Goal: Task Accomplishment & Management: Use online tool/utility

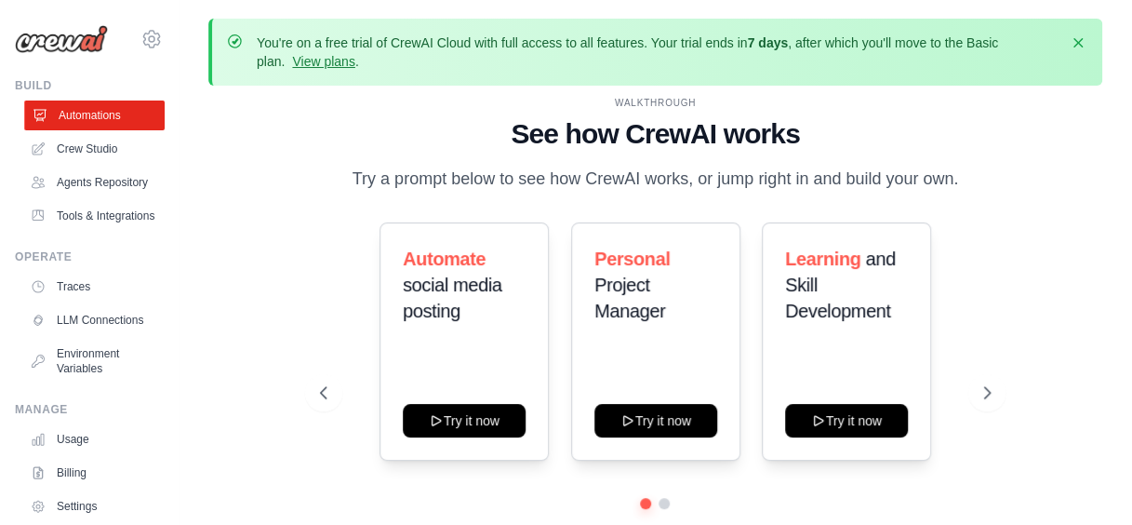
click at [119, 119] on link "Automations" at bounding box center [94, 115] width 140 height 30
click at [986, 392] on icon at bounding box center [988, 392] width 19 height 19
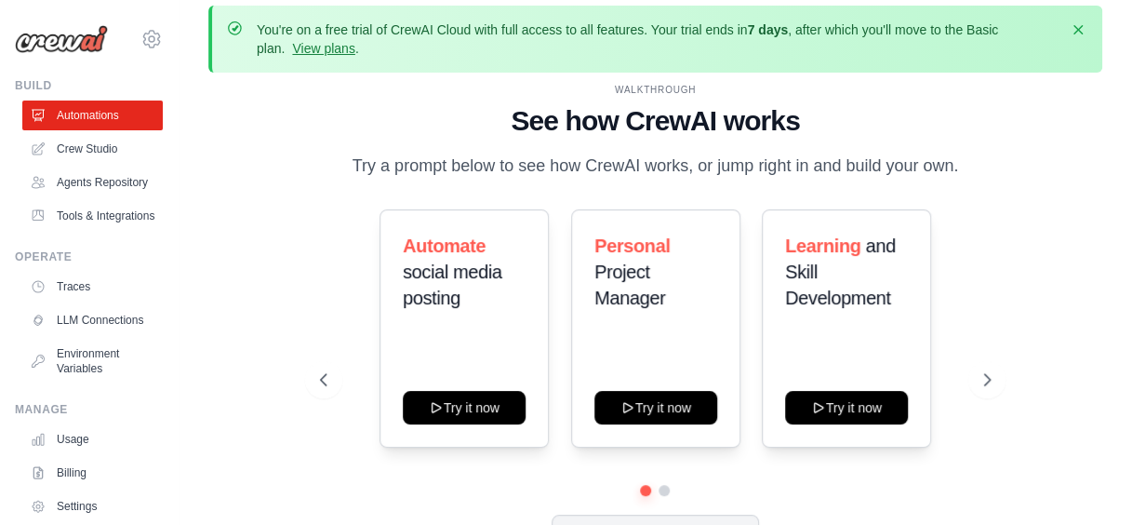
scroll to position [82, 0]
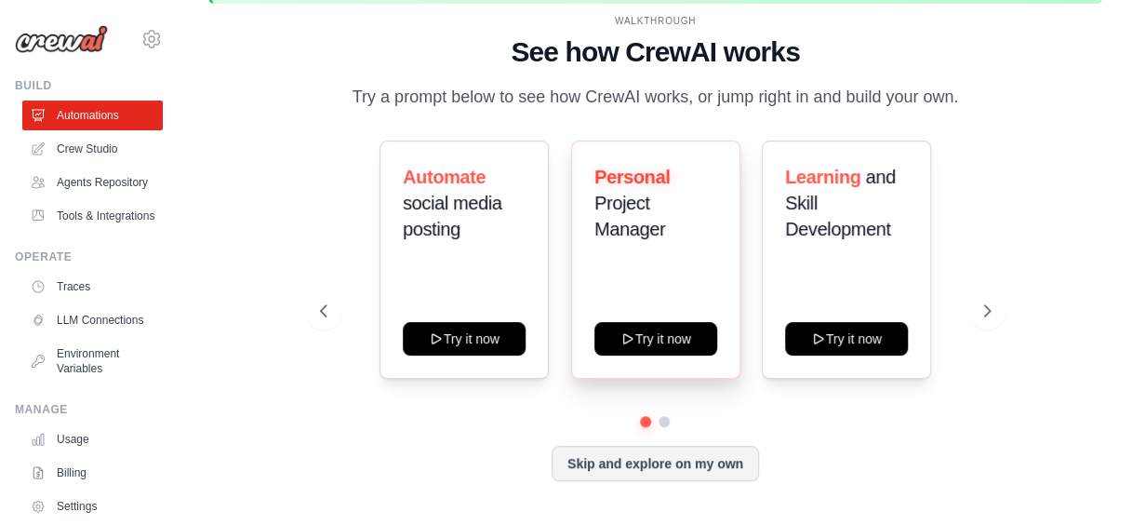
click at [684, 217] on h3 "Personal Project Manager" at bounding box center [655, 203] width 123 height 78
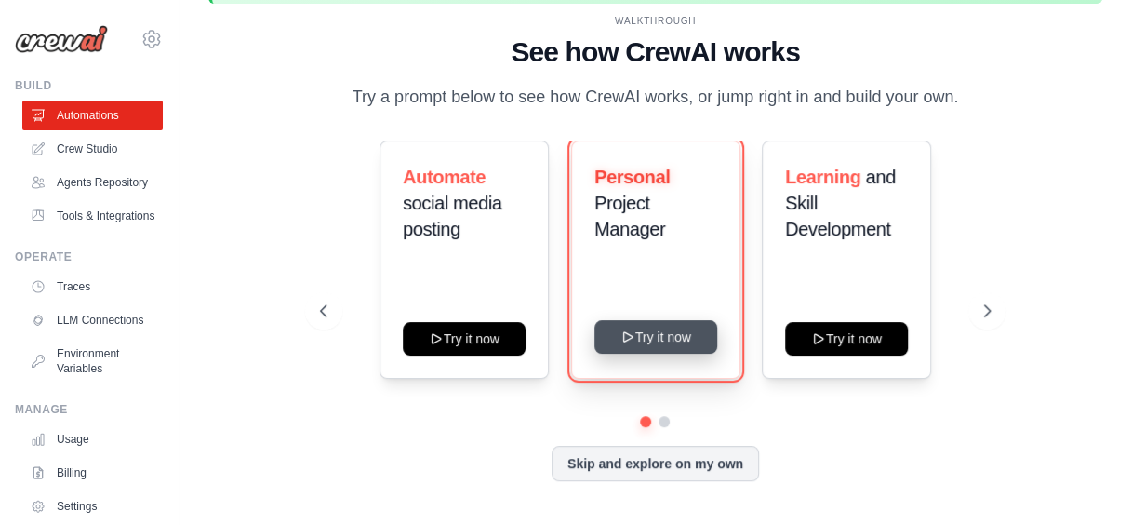
click at [638, 329] on button "Try it now" at bounding box center [655, 336] width 123 height 33
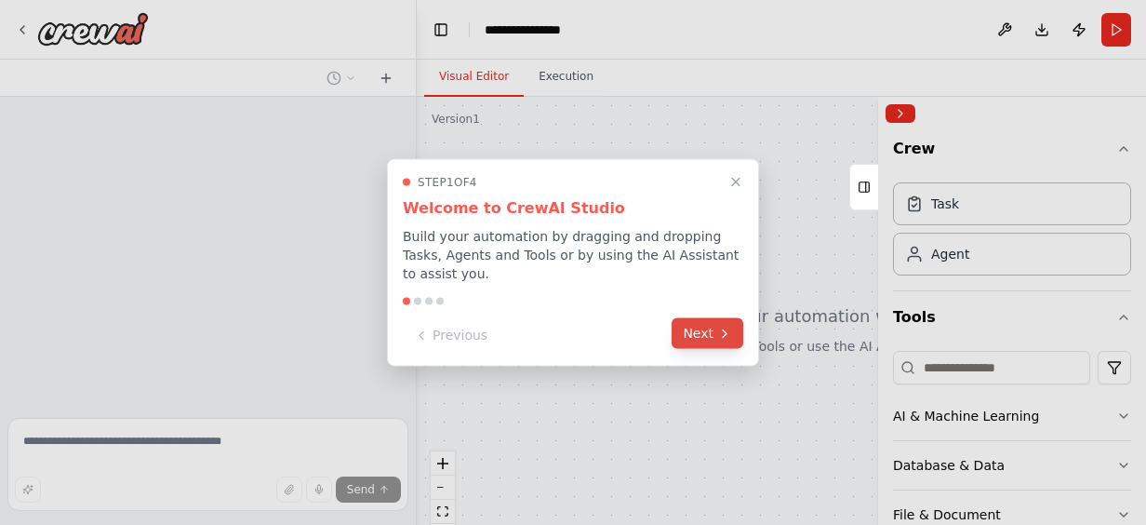
click at [722, 329] on icon at bounding box center [724, 333] width 15 height 15
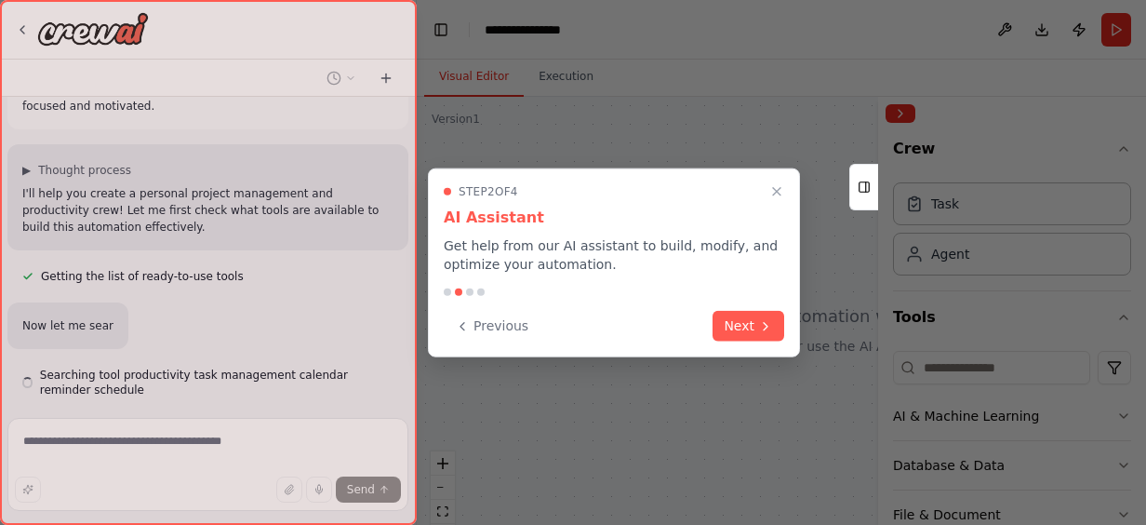
scroll to position [138, 0]
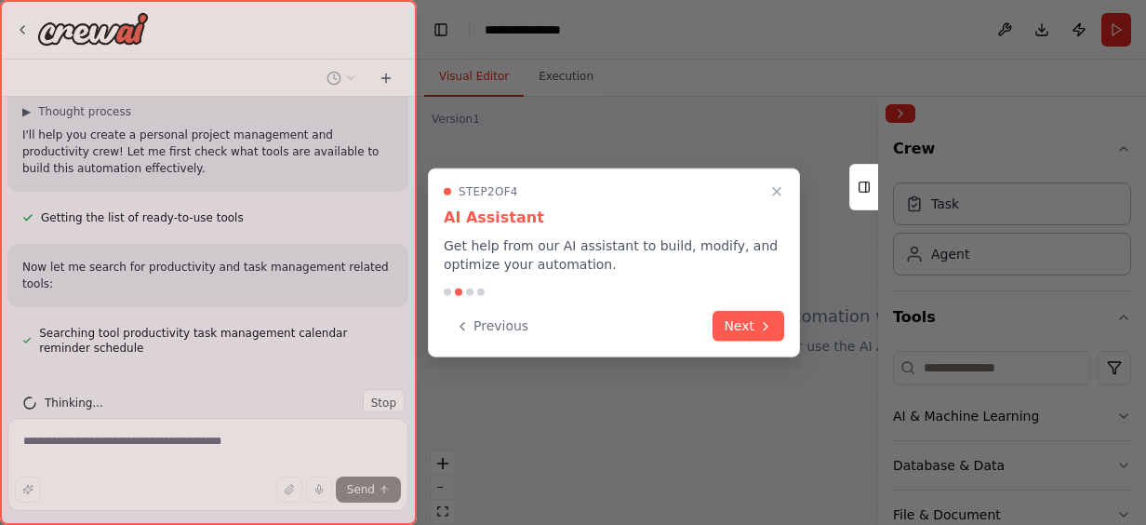
click at [722, 329] on button "Next" at bounding box center [748, 326] width 72 height 31
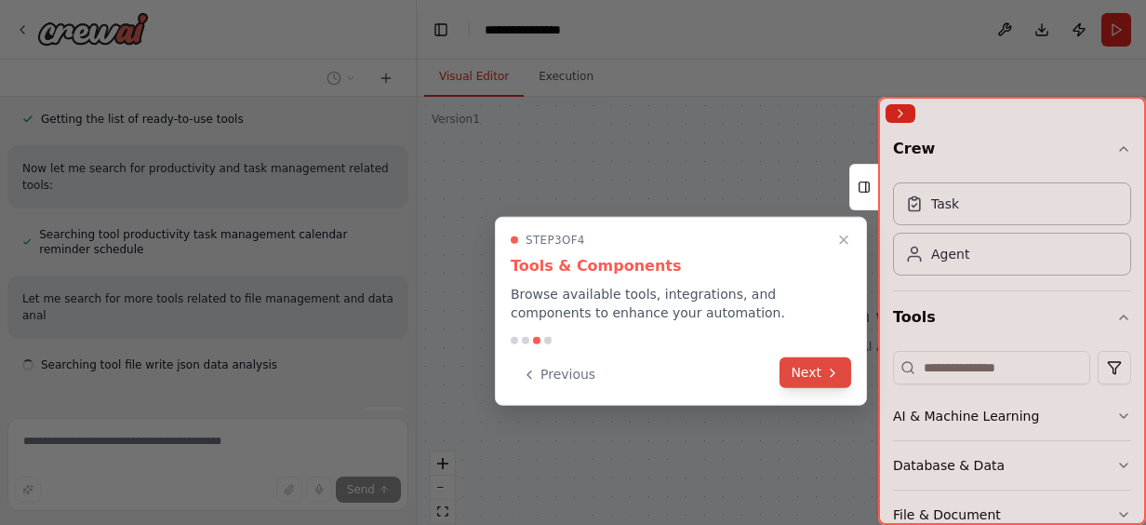
scroll to position [253, 0]
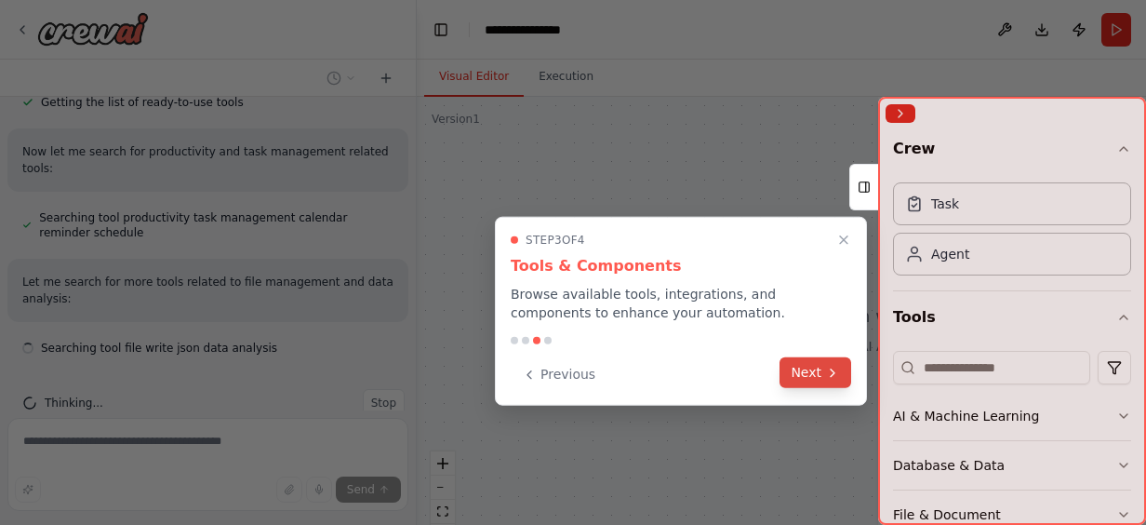
click at [820, 368] on button "Next" at bounding box center [815, 372] width 72 height 31
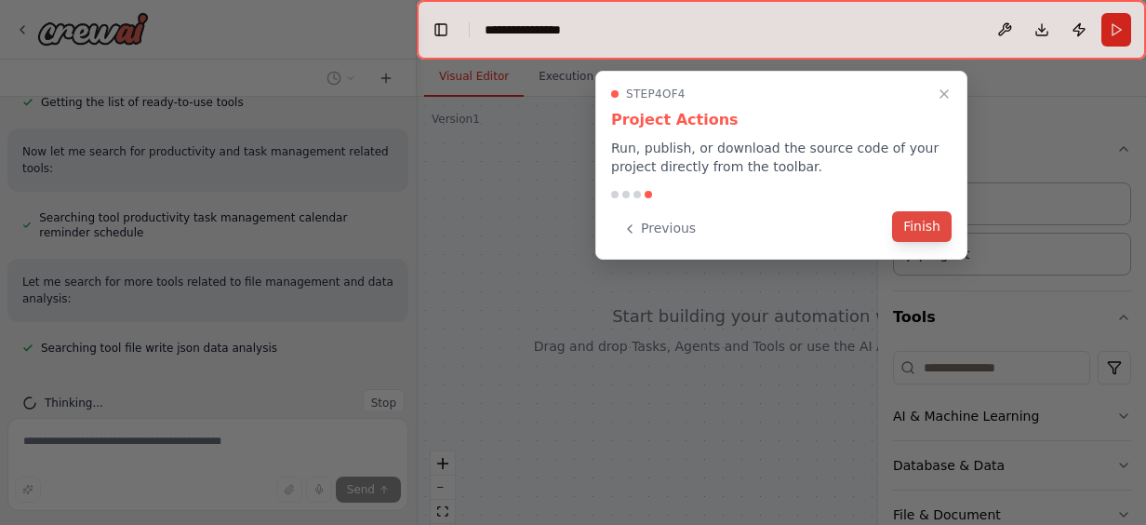
click at [918, 227] on button "Finish" at bounding box center [922, 226] width 60 height 31
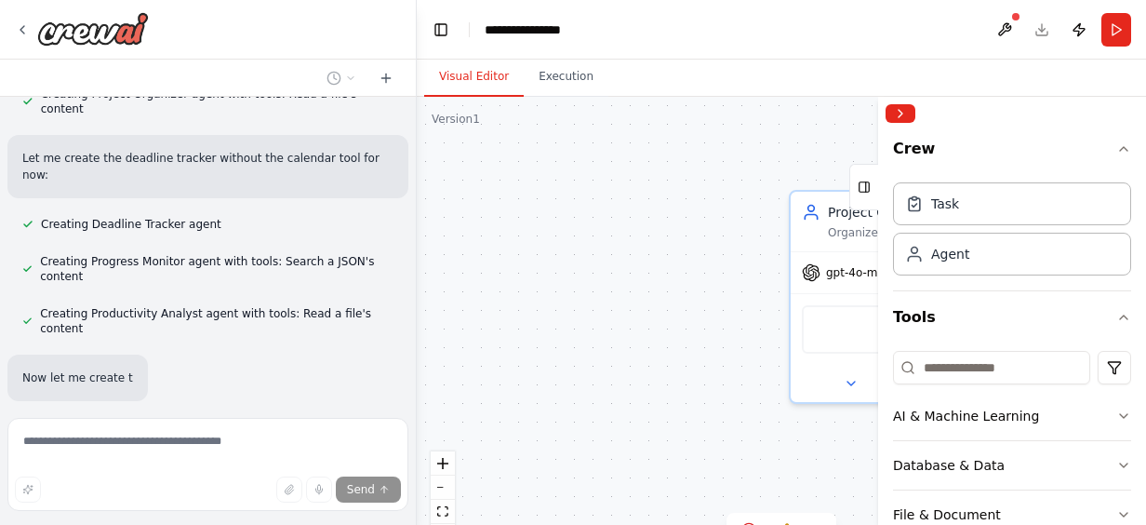
scroll to position [739, 0]
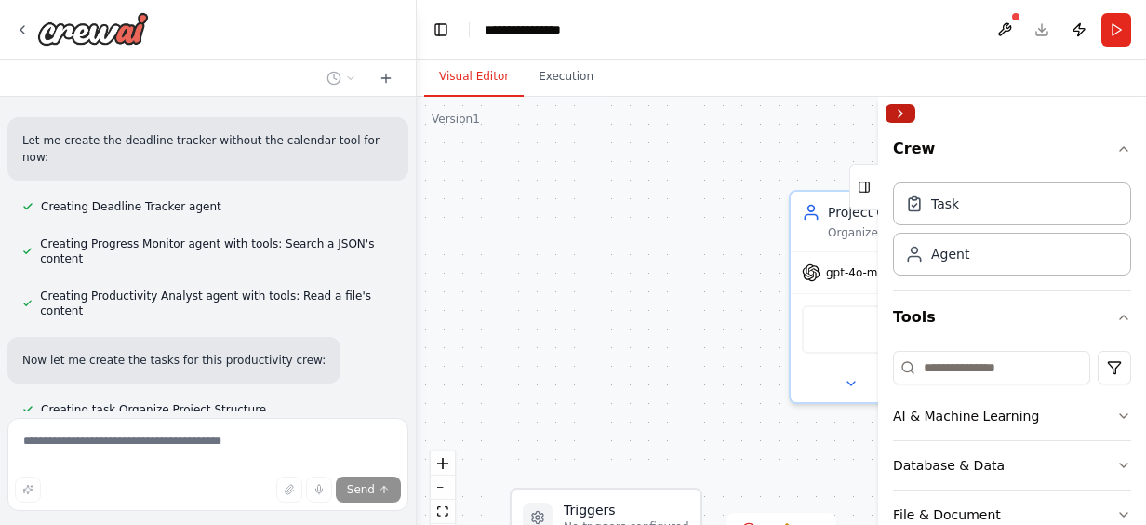
click at [898, 119] on button "Collapse right sidebar" at bounding box center [900, 113] width 30 height 19
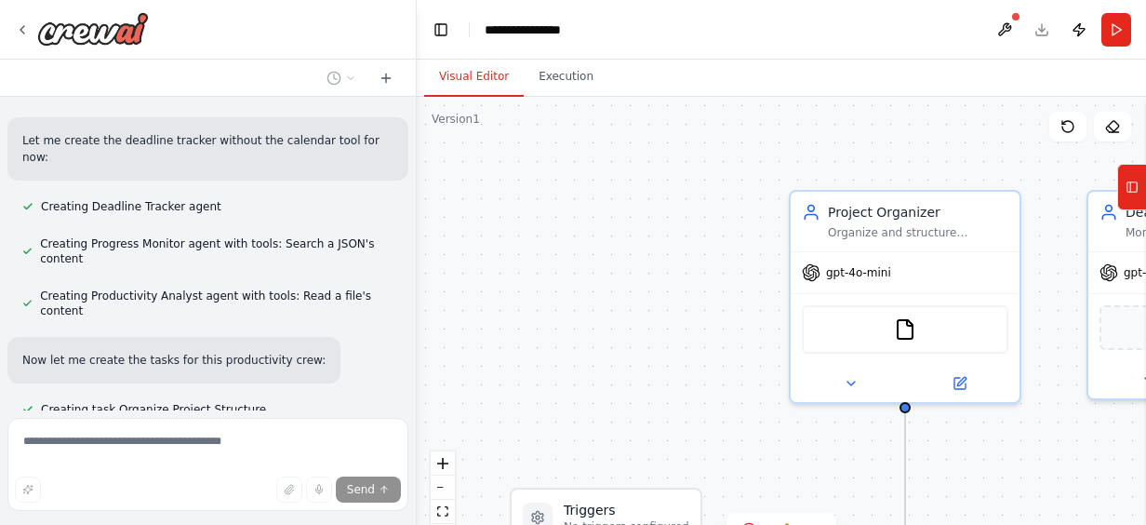
scroll to position [776, 0]
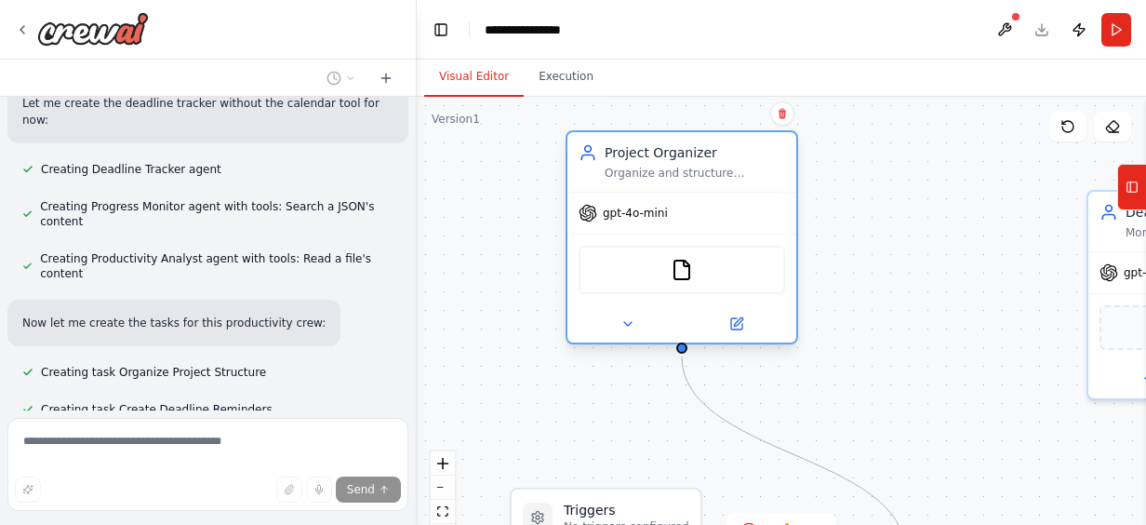
drag, startPoint x: 933, startPoint y: 201, endPoint x: 724, endPoint y: 164, distance: 212.6
click at [711, 153] on div "Project Organizer" at bounding box center [695, 152] width 180 height 19
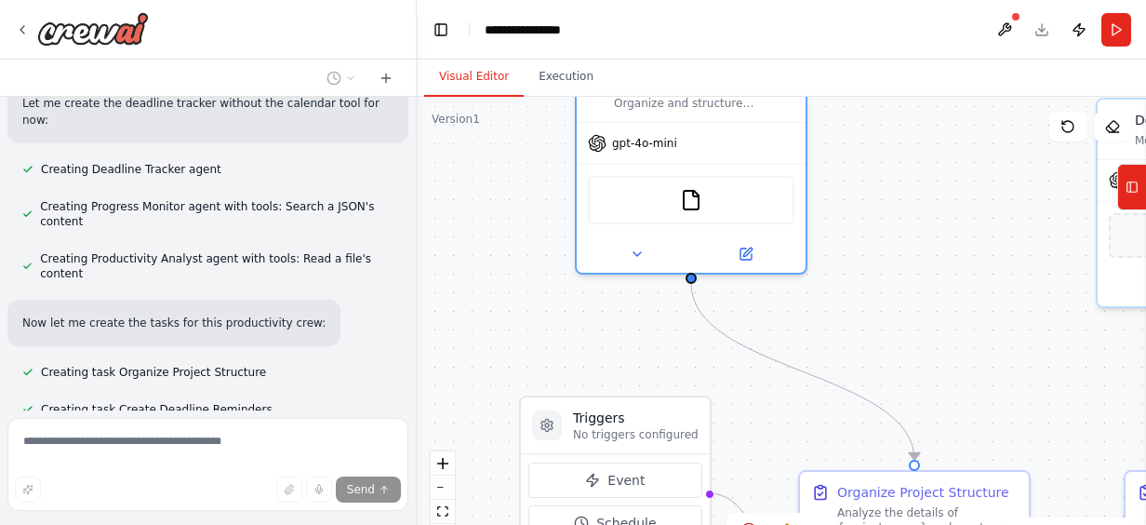
drag, startPoint x: 873, startPoint y: 254, endPoint x: 873, endPoint y: 220, distance: 34.4
click at [878, 169] on div ".deletable-edge-delete-btn { width: 20px; height: 20px; border: 0px solid #ffff…" at bounding box center [781, 329] width 729 height 465
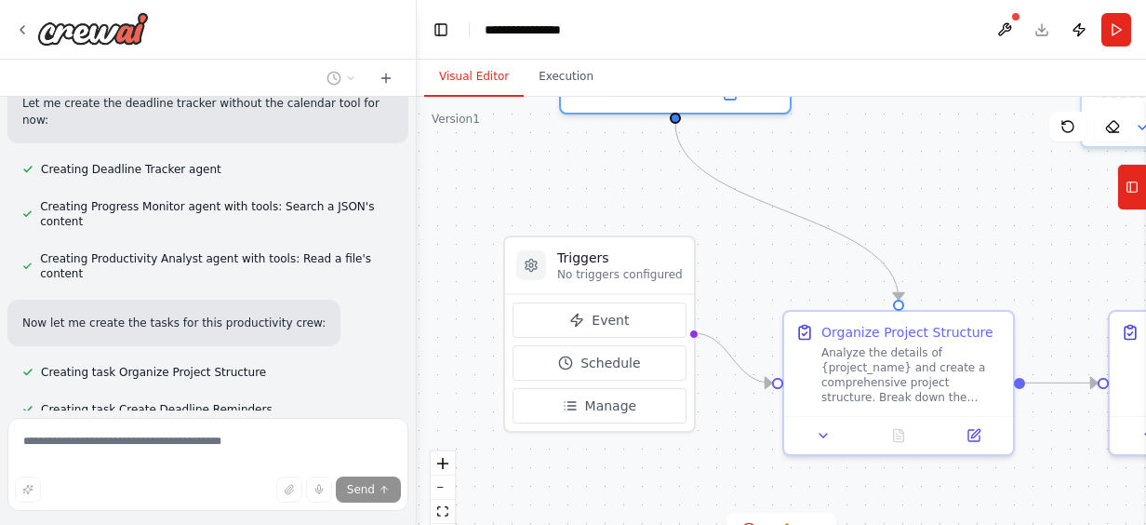
drag, startPoint x: 919, startPoint y: 253, endPoint x: 874, endPoint y: 162, distance: 101.5
click at [874, 162] on div ".deletable-edge-delete-btn { width: 20px; height: 20px; border: 0px solid #ffff…" at bounding box center [781, 329] width 729 height 465
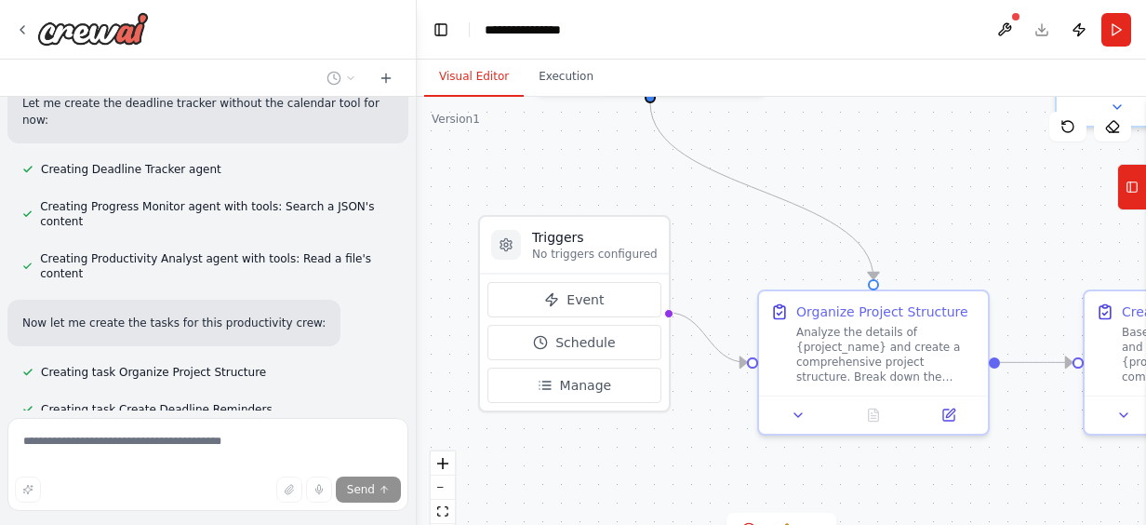
scroll to position [813, 0]
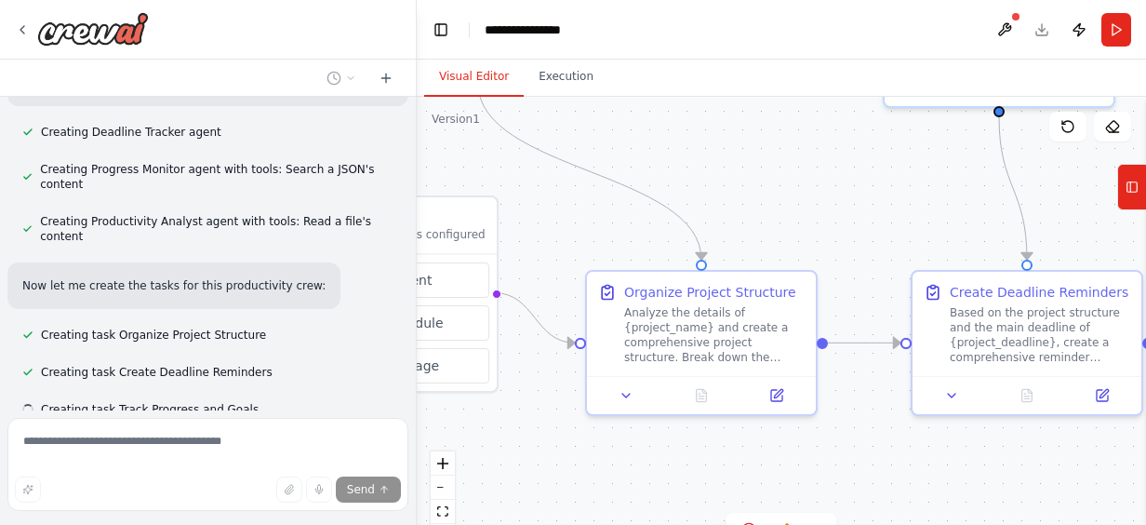
drag, startPoint x: 953, startPoint y: 207, endPoint x: 768, endPoint y: 183, distance: 186.7
click at [768, 184] on div ".deletable-edge-delete-btn { width: 20px; height: 20px; border: 0px solid #ffff…" at bounding box center [781, 329] width 729 height 465
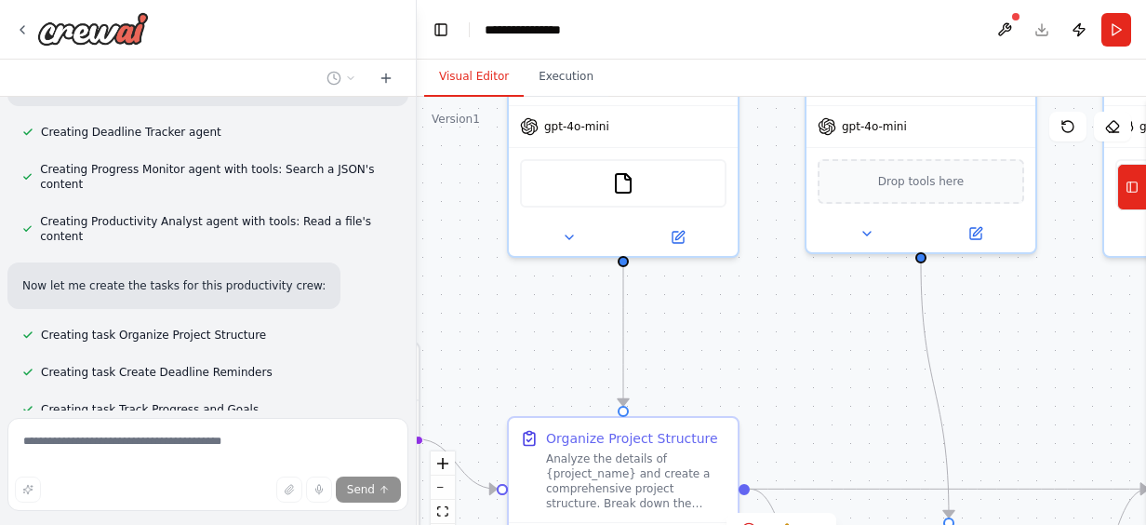
drag, startPoint x: 884, startPoint y: 234, endPoint x: 819, endPoint y: 384, distance: 163.3
click at [819, 384] on div ".deletable-edge-delete-btn { width: 20px; height: 20px; border: 0px solid #ffff…" at bounding box center [781, 329] width 729 height 465
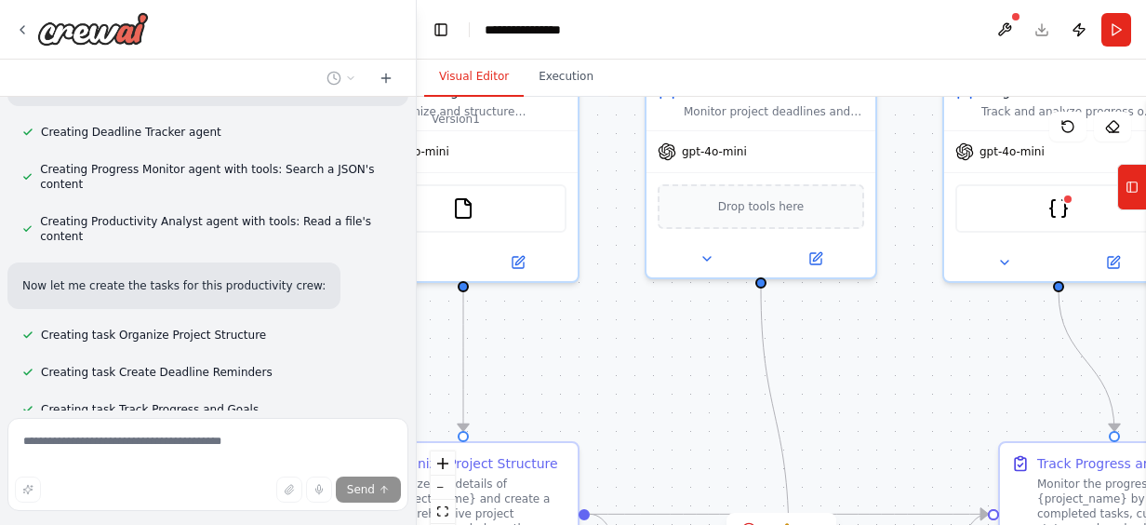
drag, startPoint x: 878, startPoint y: 327, endPoint x: 763, endPoint y: 354, distance: 118.4
click at [745, 344] on div ".deletable-edge-delete-btn { width: 20px; height: 20px; border: 0px solid #ffff…" at bounding box center [781, 329] width 729 height 465
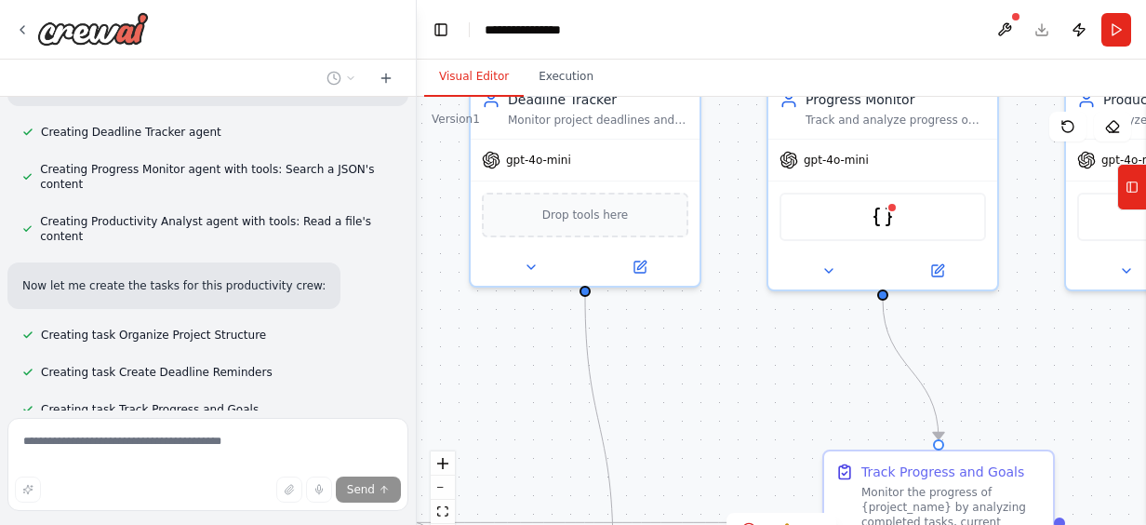
drag, startPoint x: 913, startPoint y: 375, endPoint x: 739, endPoint y: 383, distance: 175.1
click at [739, 382] on div ".deletable-edge-delete-btn { width: 20px; height: 20px; border: 0px solid #ffff…" at bounding box center [781, 329] width 729 height 465
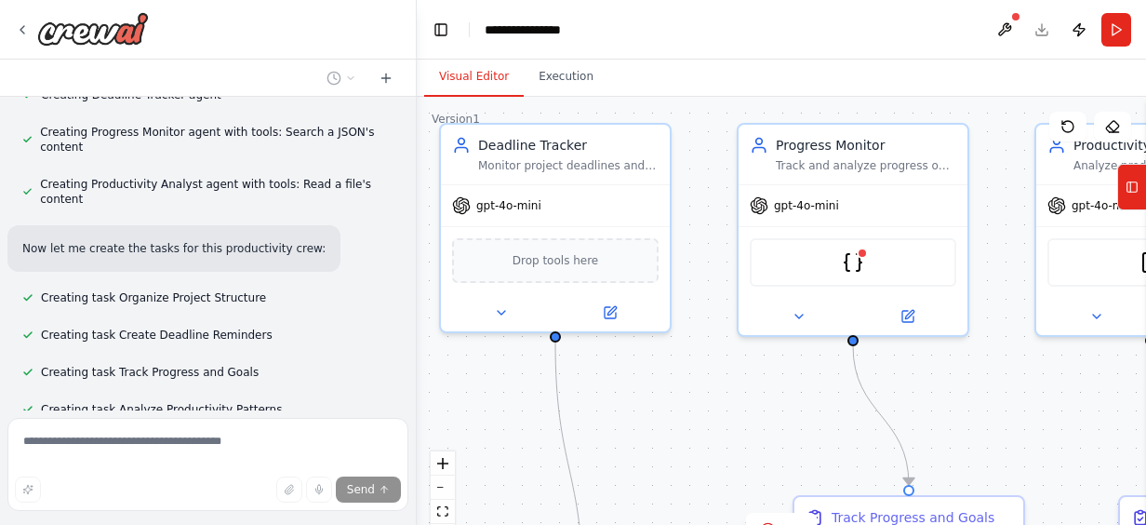
drag, startPoint x: 765, startPoint y: 365, endPoint x: 718, endPoint y: 432, distance: 82.1
click at [718, 432] on div ".deletable-edge-delete-btn { width: 20px; height: 20px; border: 0px solid #ffff…" at bounding box center [781, 329] width 729 height 465
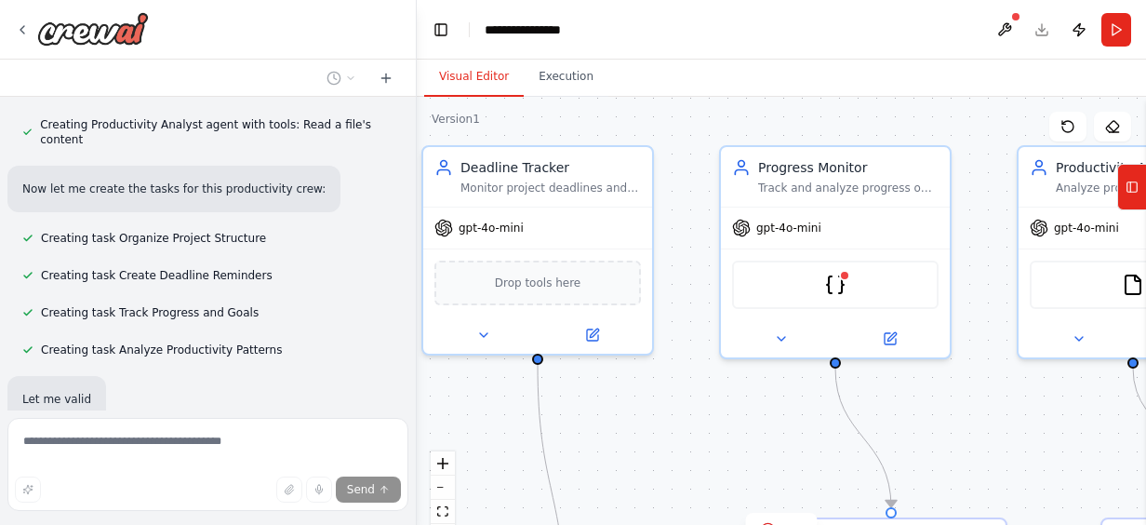
scroll to position [949, 0]
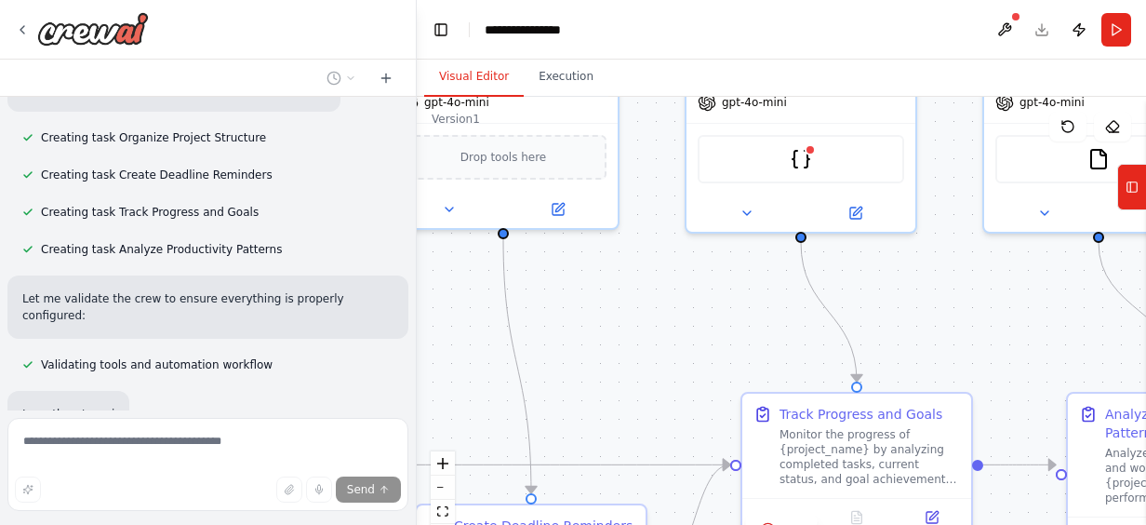
drag, startPoint x: 747, startPoint y: 431, endPoint x: 712, endPoint y: 305, distance: 130.2
click at [712, 305] on div ".deletable-edge-delete-btn { width: 20px; height: 20px; border: 0px solid #ffff…" at bounding box center [781, 329] width 729 height 465
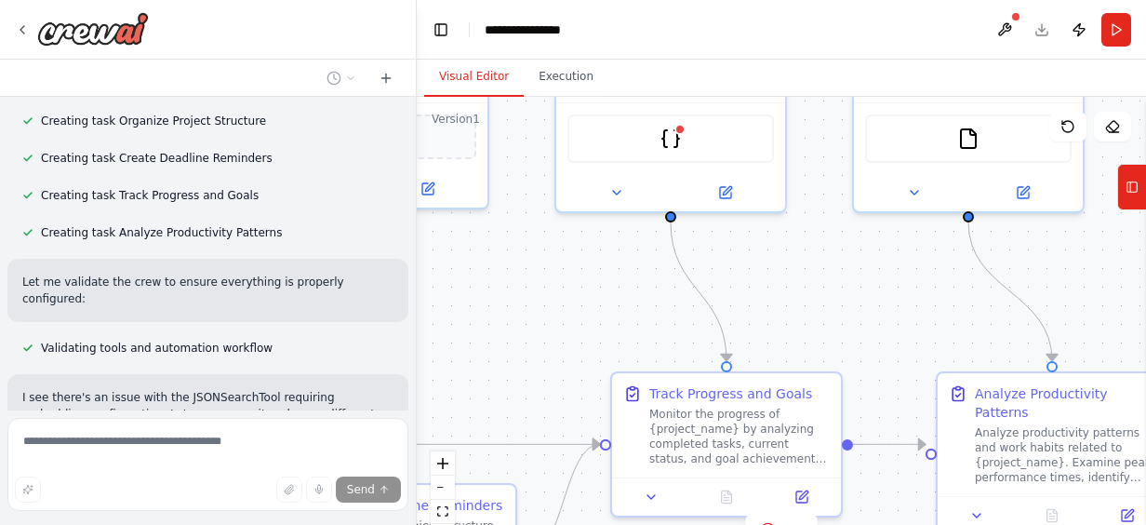
drag, startPoint x: 897, startPoint y: 294, endPoint x: 765, endPoint y: 273, distance: 133.7
click at [765, 273] on div ".deletable-edge-delete-btn { width: 20px; height: 20px; border: 0px solid #ffff…" at bounding box center [781, 329] width 729 height 465
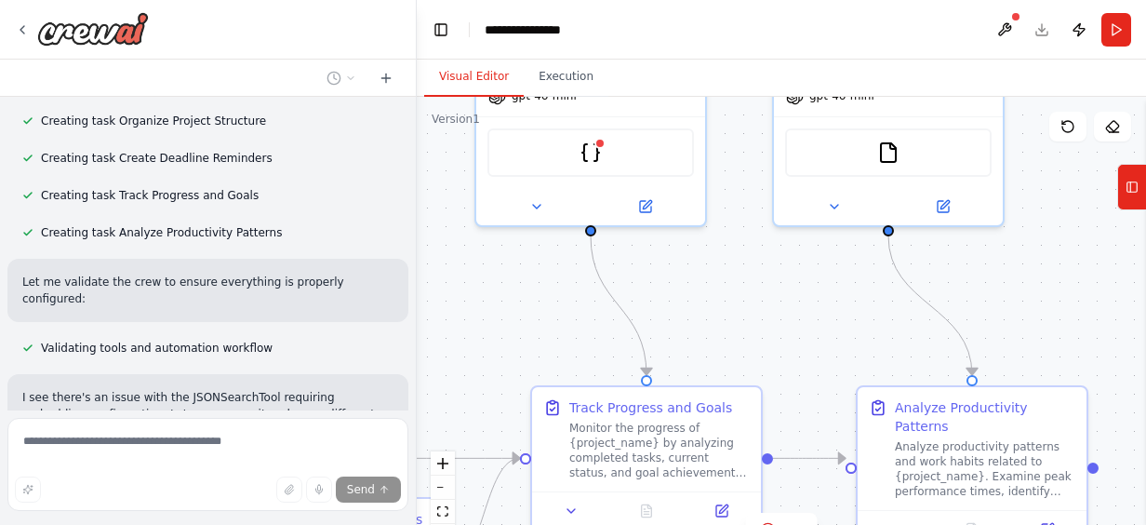
drag, startPoint x: 889, startPoint y: 305, endPoint x: 712, endPoint y: 337, distance: 180.4
click at [712, 337] on div ".deletable-edge-delete-btn { width: 20px; height: 20px; border: 0px solid #ffff…" at bounding box center [781, 329] width 729 height 465
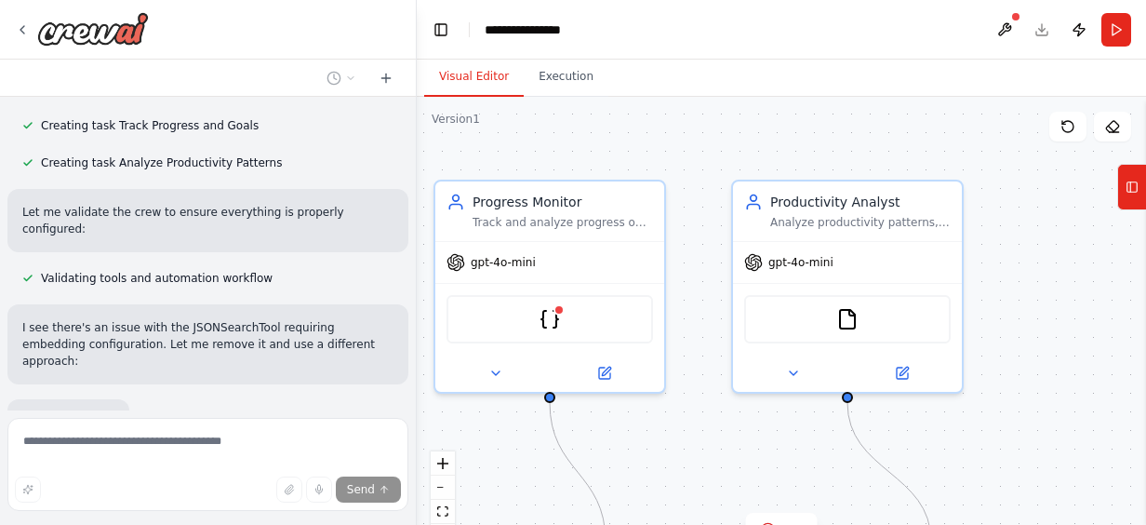
scroll to position [1125, 0]
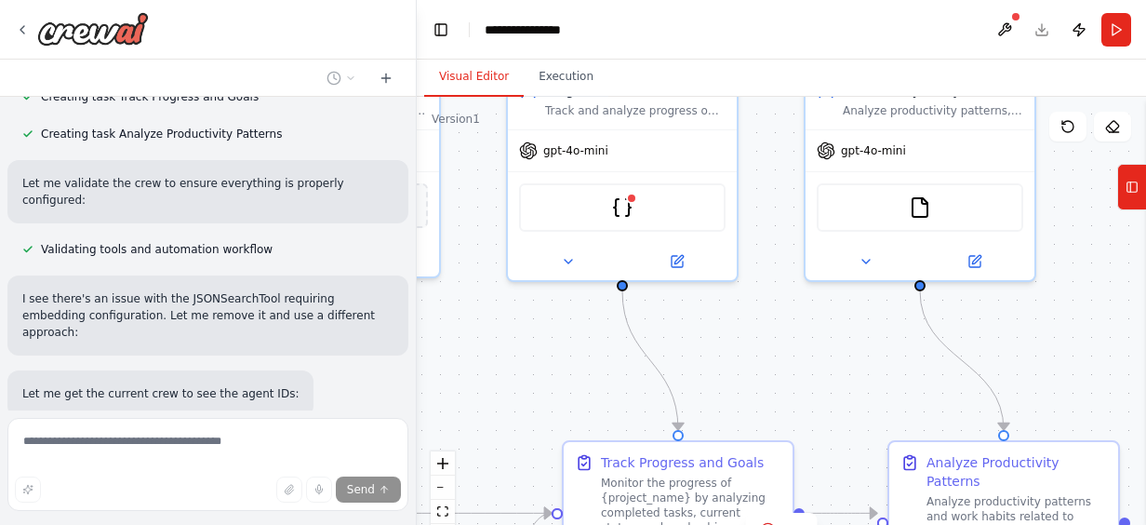
drag, startPoint x: 877, startPoint y: 314, endPoint x: 1009, endPoint y: 350, distance: 136.7
click at [1009, 350] on div ".deletable-edge-delete-btn { width: 20px; height: 20px; border: 0px solid #ffff…" at bounding box center [781, 329] width 729 height 465
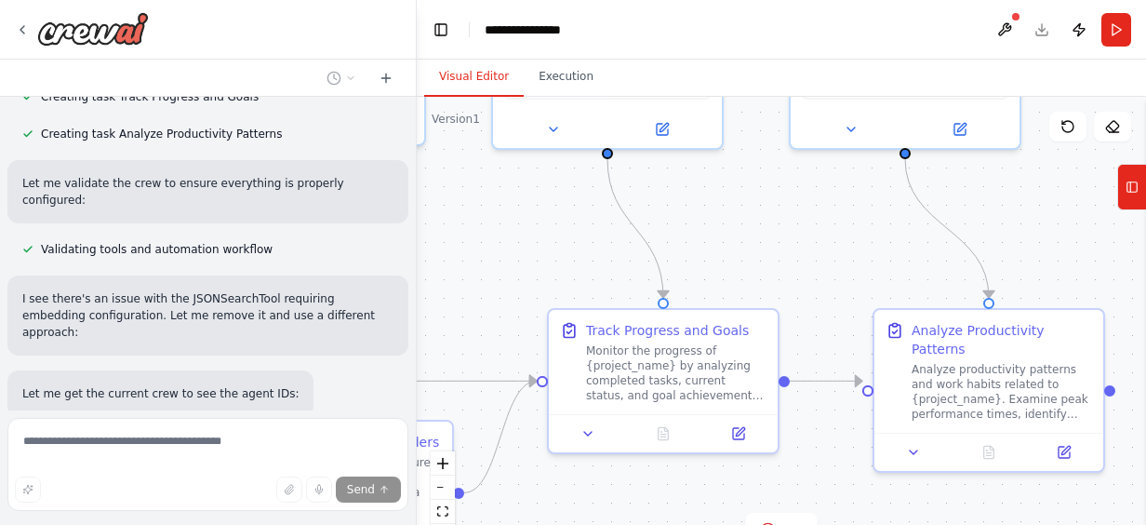
drag, startPoint x: 870, startPoint y: 412, endPoint x: 858, endPoint y: 229, distance: 183.6
click at [858, 229] on div ".deletable-edge-delete-btn { width: 20px; height: 20px; border: 0px solid #ffff…" at bounding box center [781, 329] width 729 height 465
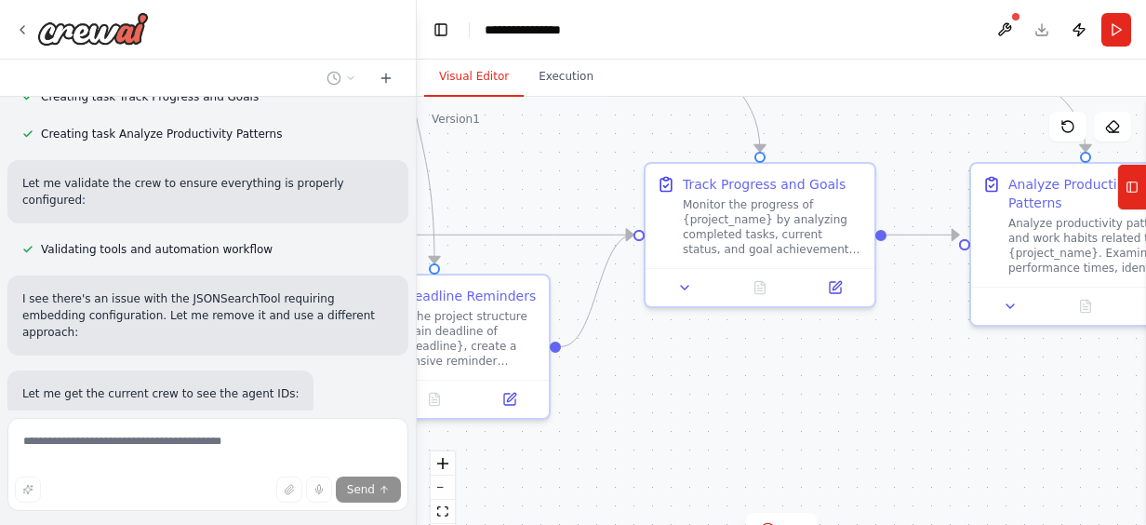
drag, startPoint x: 798, startPoint y: 445, endPoint x: 904, endPoint y: 344, distance: 146.1
click at [904, 344] on div ".deletable-edge-delete-btn { width: 20px; height: 20px; border: 0px solid #ffff…" at bounding box center [781, 329] width 729 height 465
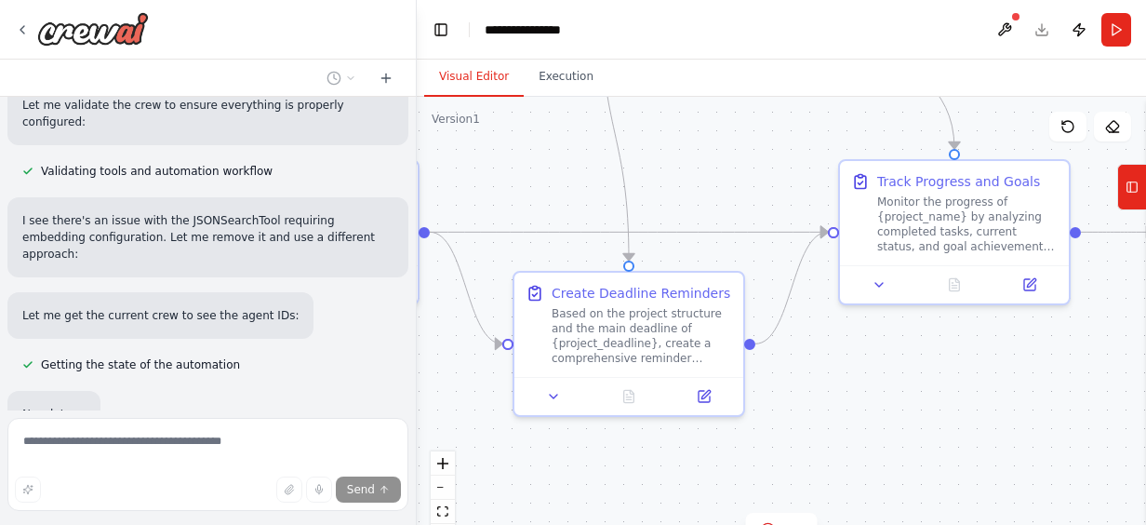
drag, startPoint x: 771, startPoint y: 398, endPoint x: 892, endPoint y: 398, distance: 120.9
click at [892, 398] on div ".deletable-edge-delete-btn { width: 20px; height: 20px; border: 0px solid #ffff…" at bounding box center [781, 329] width 729 height 465
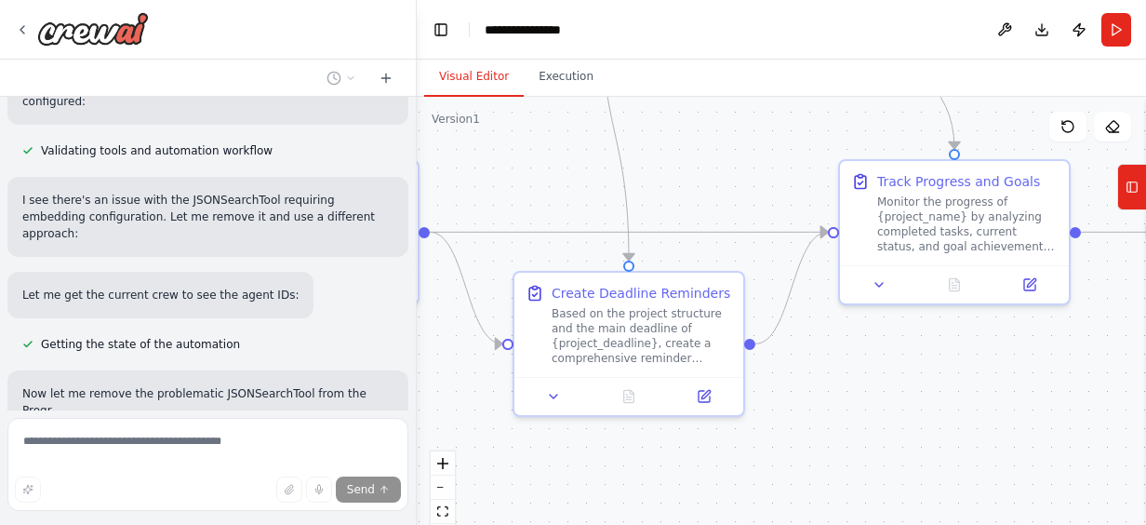
scroll to position [1241, 0]
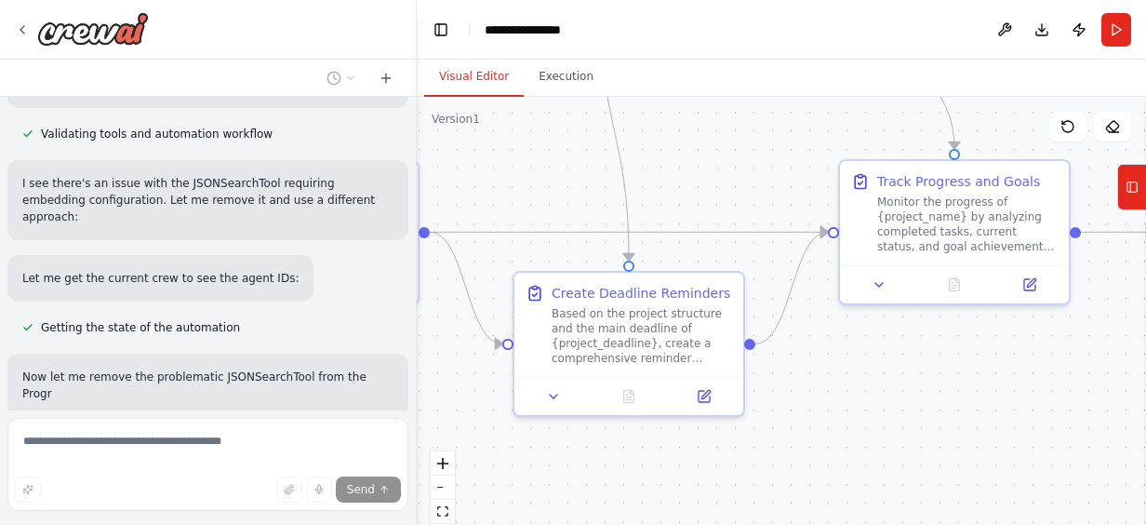
drag, startPoint x: 829, startPoint y: 392, endPoint x: 952, endPoint y: 378, distance: 123.6
click at [952, 378] on div ".deletable-edge-delete-btn { width: 20px; height: 20px; border: 0px solid #ffff…" at bounding box center [781, 329] width 729 height 465
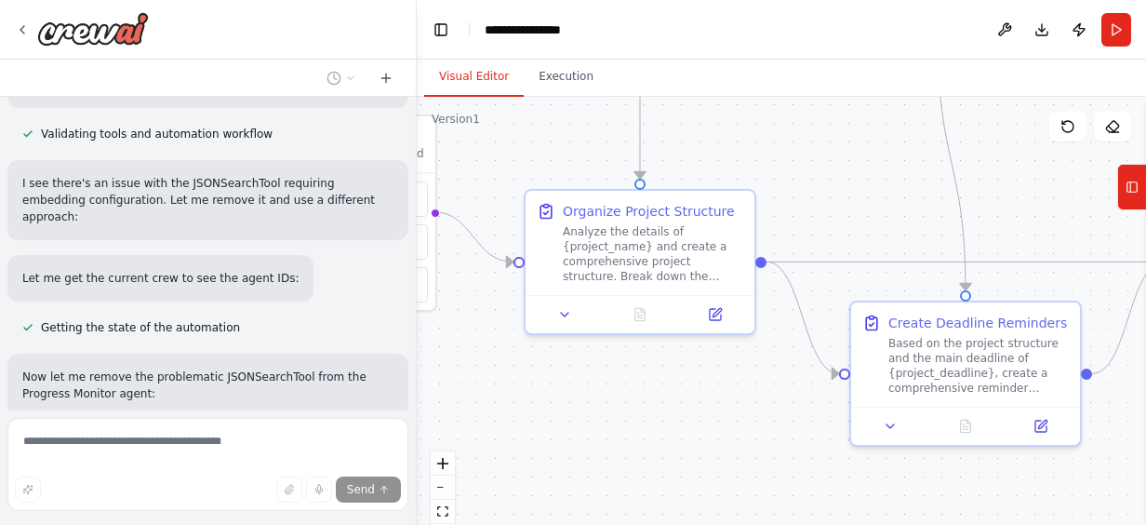
drag, startPoint x: 632, startPoint y: 425, endPoint x: 850, endPoint y: 469, distance: 222.0
click at [850, 469] on div ".deletable-edge-delete-btn { width: 20px; height: 20px; border: 0px solid #ffff…" at bounding box center [781, 329] width 729 height 465
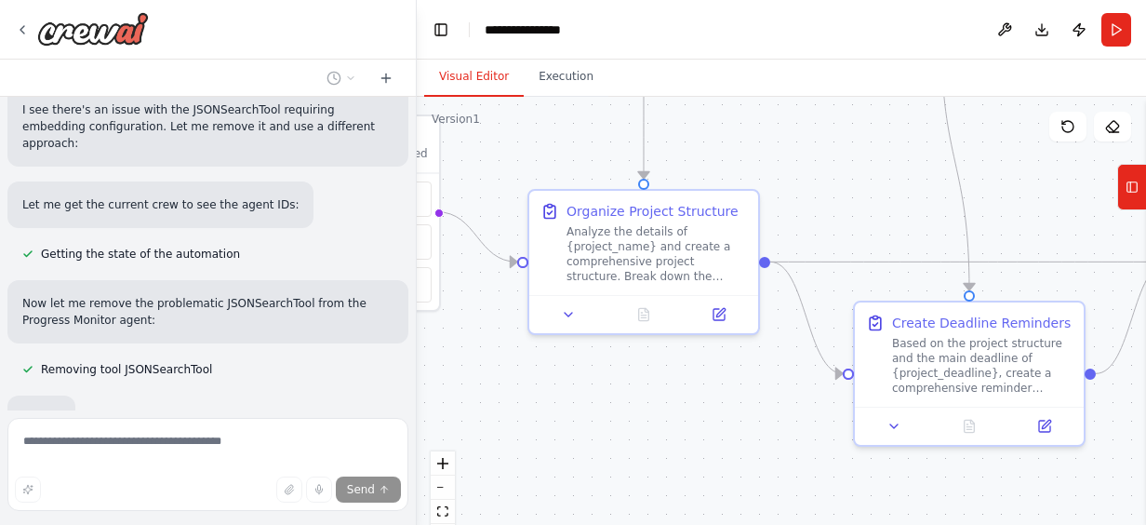
scroll to position [1339, 0]
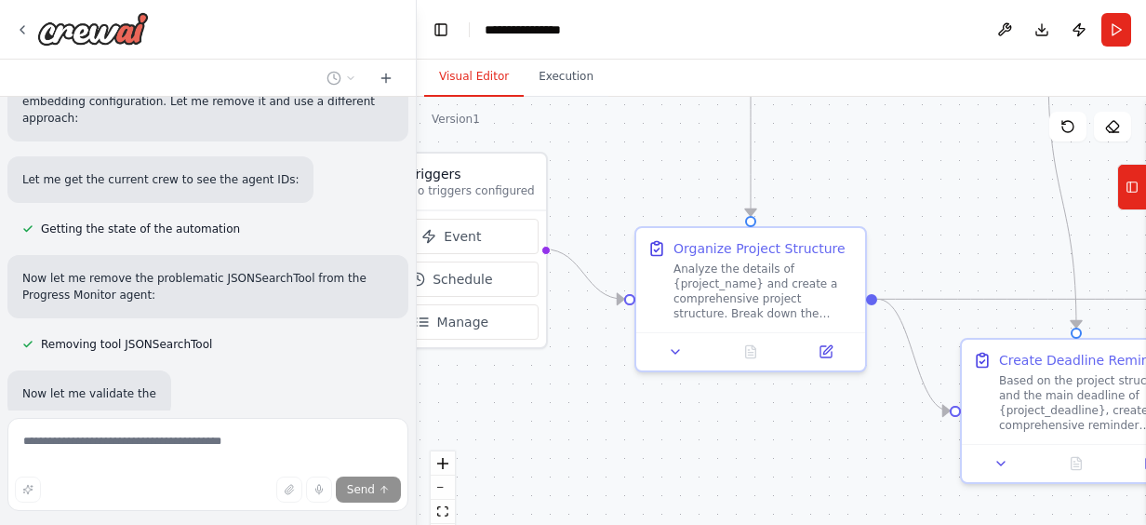
drag, startPoint x: 764, startPoint y: 447, endPoint x: 878, endPoint y: 483, distance: 119.7
click at [878, 483] on div ".deletable-edge-delete-btn { width: 20px; height: 20px; border: 0px solid #ffff…" at bounding box center [781, 329] width 729 height 465
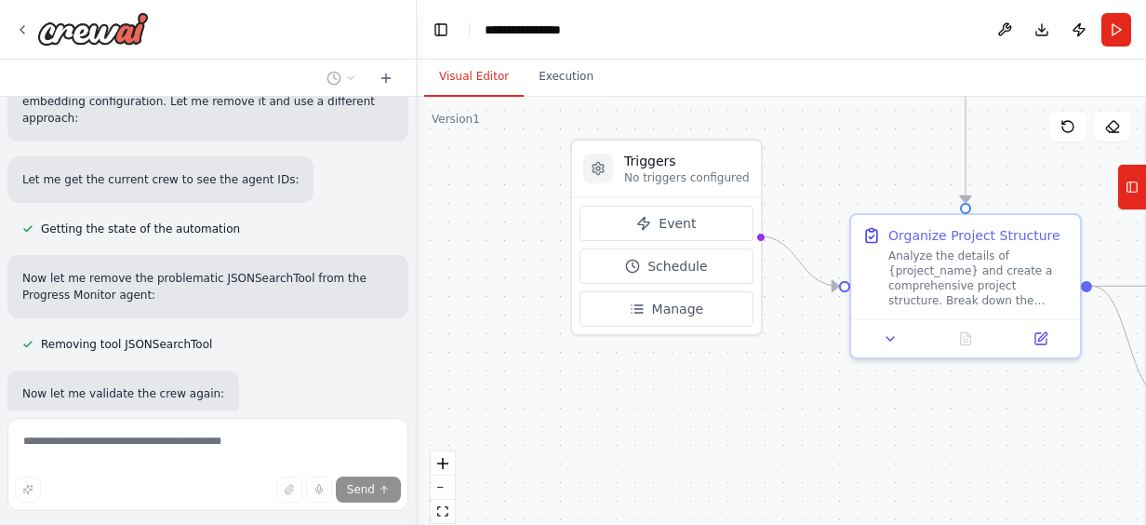
drag, startPoint x: 719, startPoint y: 424, endPoint x: 930, endPoint y: 411, distance: 211.5
click at [930, 411] on div ".deletable-edge-delete-btn { width: 20px; height: 20px; border: 0px solid #ffff…" at bounding box center [781, 329] width 729 height 465
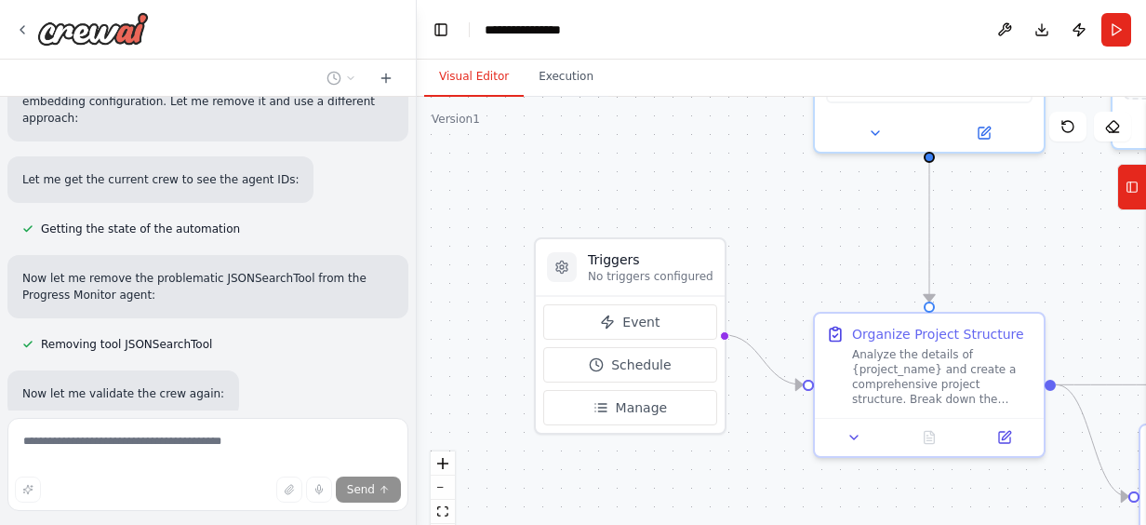
drag, startPoint x: 832, startPoint y: 381, endPoint x: 771, endPoint y: 539, distance: 169.6
click at [771, 524] on html "Create a crew that helps organize your personal projects, sets reminders for im…" at bounding box center [573, 262] width 1146 height 525
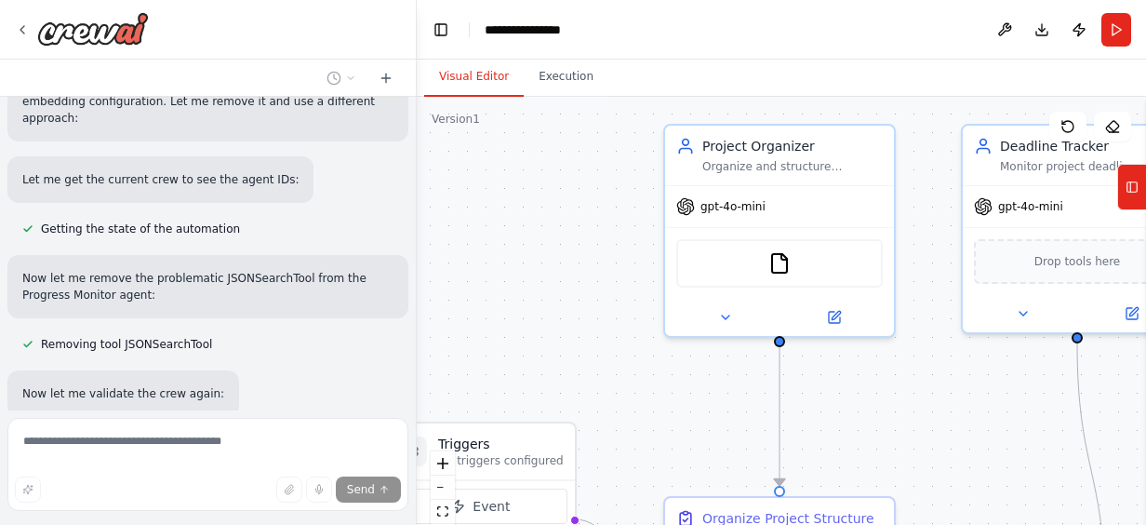
drag, startPoint x: 685, startPoint y: 419, endPoint x: 673, endPoint y: 428, distance: 14.5
click at [673, 428] on div ".deletable-edge-delete-btn { width: 20px; height: 20px; border: 0px solid #ffff…" at bounding box center [781, 329] width 729 height 465
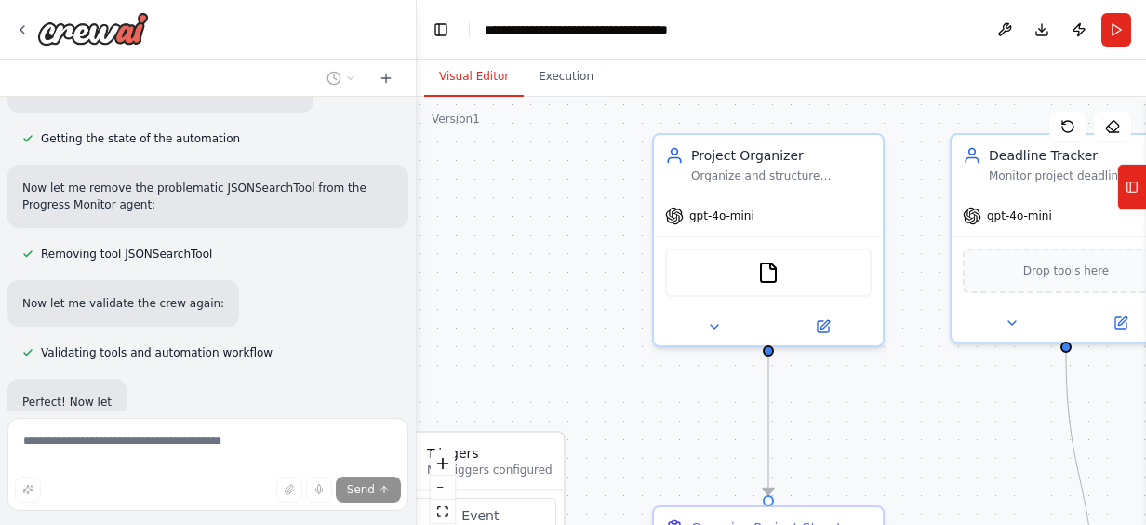
scroll to position [1438, 0]
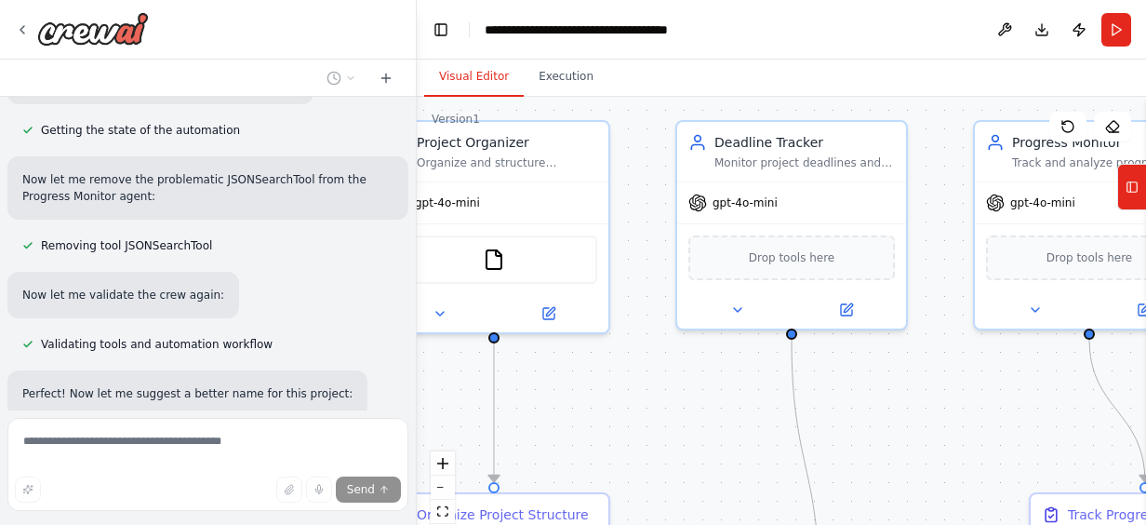
drag, startPoint x: 899, startPoint y: 424, endPoint x: 625, endPoint y: 411, distance: 274.7
click at [625, 411] on div ".deletable-edge-delete-btn { width: 20px; height: 20px; border: 0px solid #ffff…" at bounding box center [781, 329] width 729 height 465
drag, startPoint x: 873, startPoint y: 391, endPoint x: 593, endPoint y: 361, distance: 281.5
click at [593, 361] on div ".deletable-edge-delete-btn { width: 20px; height: 20px; border: 0px solid #ffff…" at bounding box center [781, 329] width 729 height 465
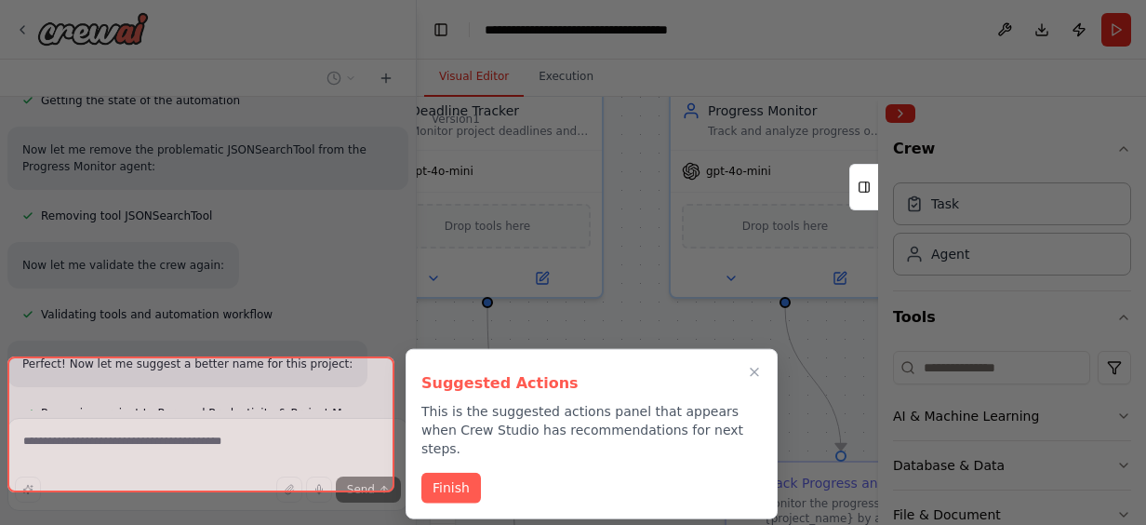
scroll to position [1483, 0]
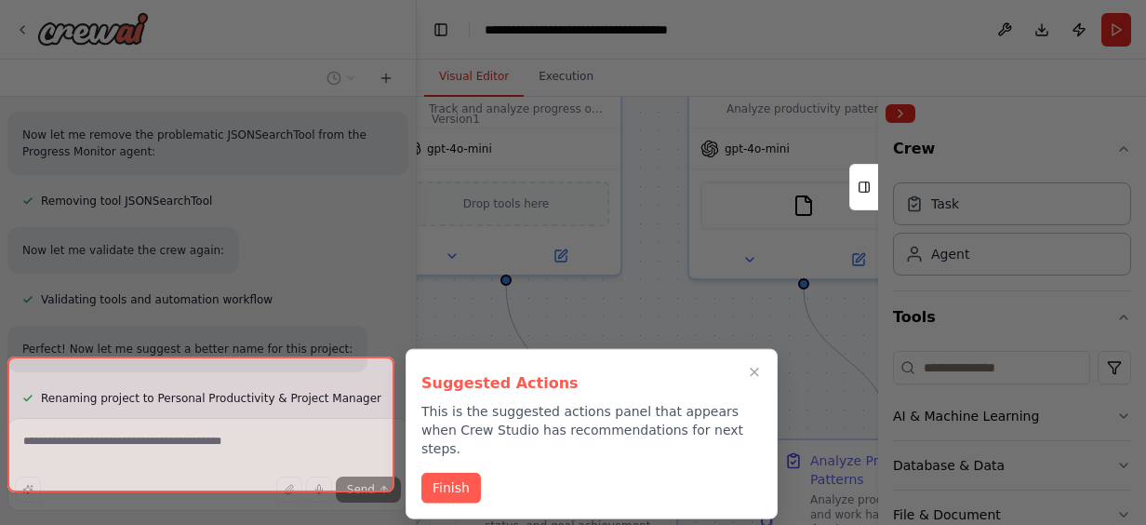
drag, startPoint x: 686, startPoint y: 402, endPoint x: 383, endPoint y: 378, distance: 304.2
click at [383, 378] on div "Create a crew that helps organize your personal projects, sets reminders for im…" at bounding box center [573, 262] width 1146 height 525
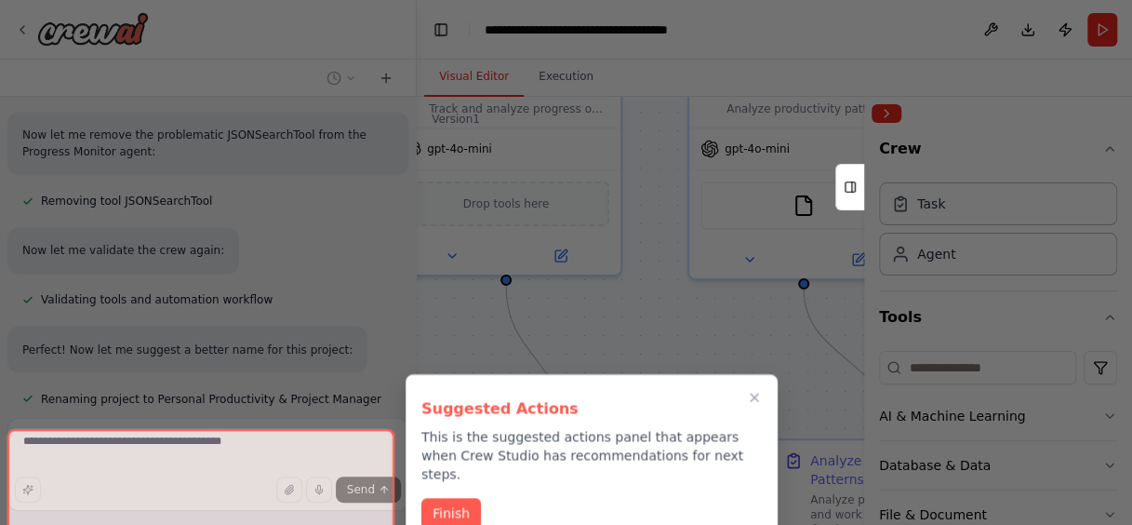
click at [711, 278] on div at bounding box center [566, 262] width 1132 height 525
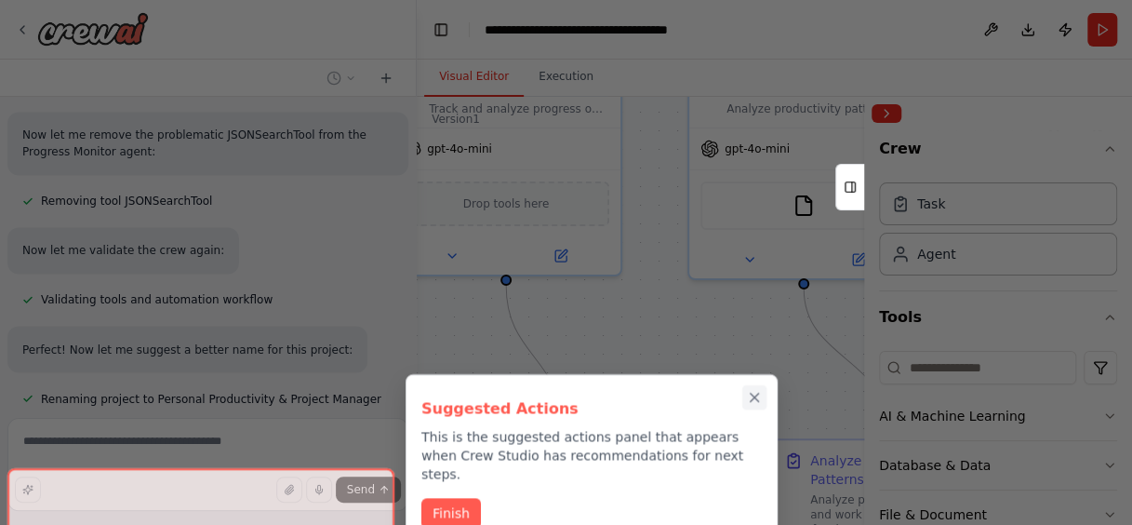
click at [752, 398] on icon "Close walkthrough" at bounding box center [755, 397] width 8 height 8
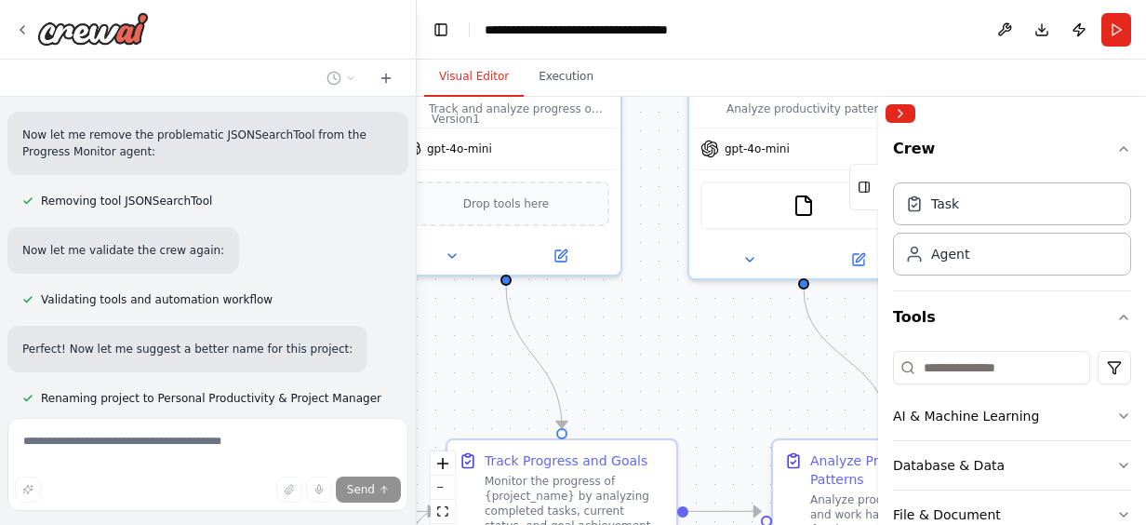
scroll to position [2234, 0]
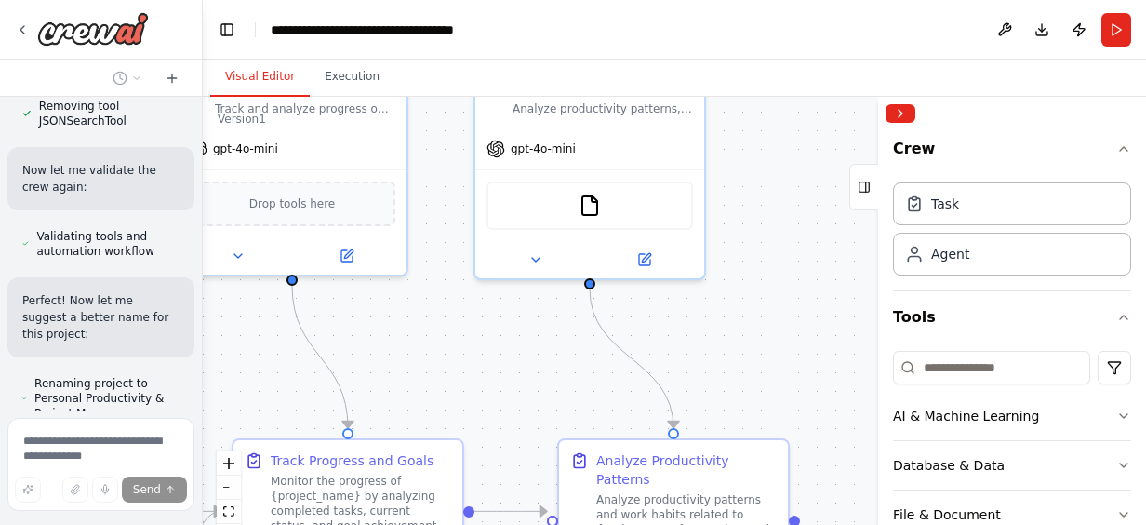
drag, startPoint x: 411, startPoint y: 71, endPoint x: 52, endPoint y: 56, distance: 359.3
click at [52, 56] on div "Create a crew that helps organize your personal projects, sets reminders for im…" at bounding box center [101, 262] width 203 height 525
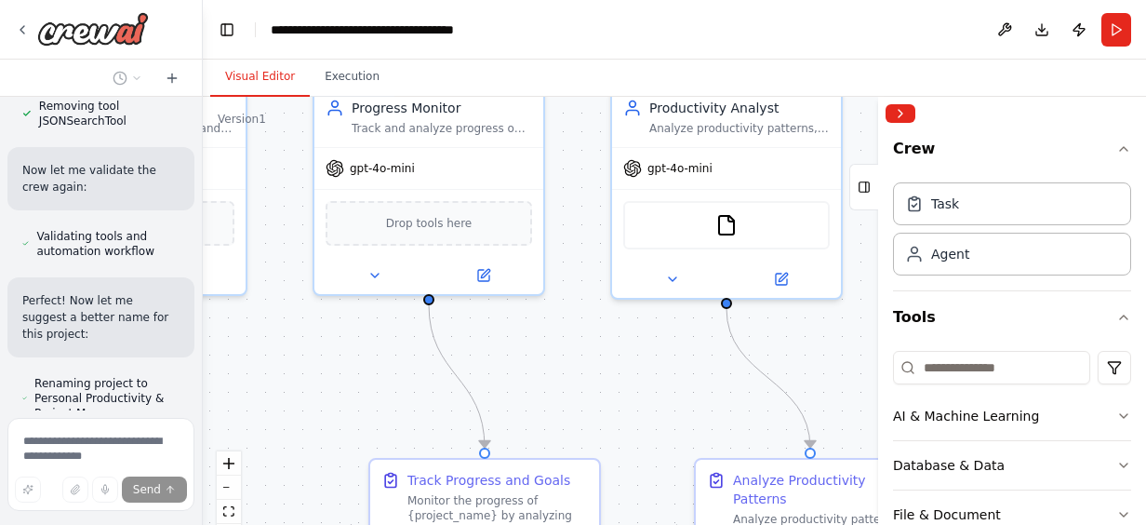
drag, startPoint x: 765, startPoint y: 254, endPoint x: 899, endPoint y: 275, distance: 135.6
click at [899, 275] on div "Create a crew that helps organize your personal projects, sets reminders for im…" at bounding box center [573, 262] width 1146 height 525
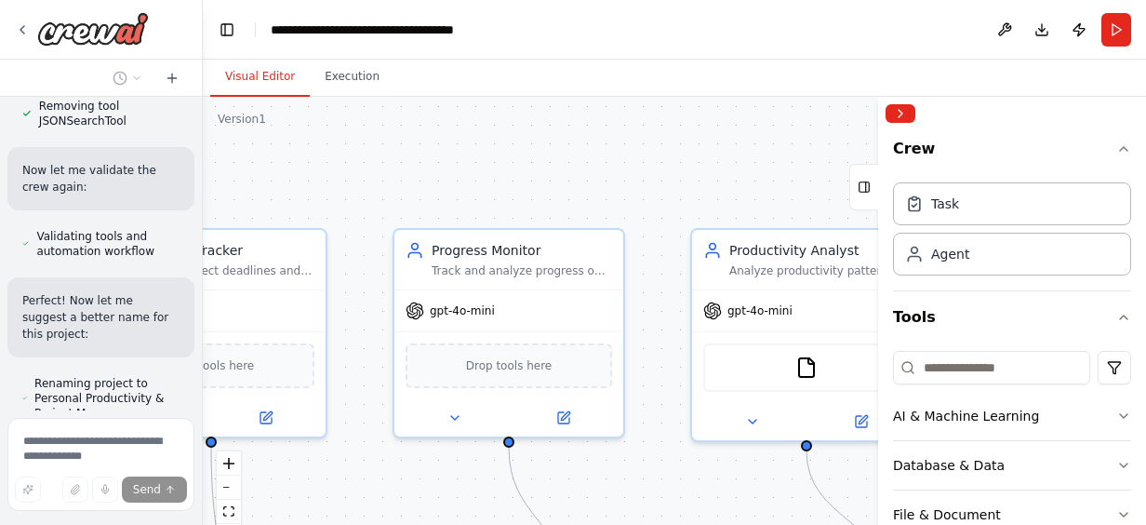
drag, startPoint x: 635, startPoint y: 344, endPoint x: 720, endPoint y: 485, distance: 164.0
click at [720, 485] on div ".deletable-edge-delete-btn { width: 20px; height: 20px; border: 0px solid #ffff…" at bounding box center [674, 329] width 943 height 465
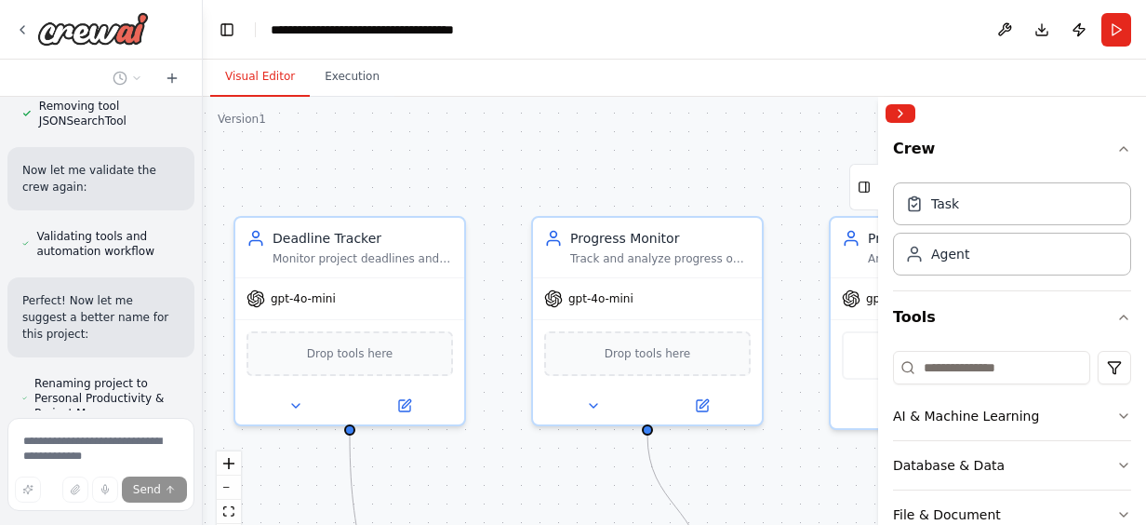
drag, startPoint x: 424, startPoint y: 196, endPoint x: 732, endPoint y: 140, distance: 312.9
click at [732, 140] on div ".deletable-edge-delete-btn { width: 20px; height: 20px; border: 0px solid #ffff…" at bounding box center [674, 329] width 943 height 465
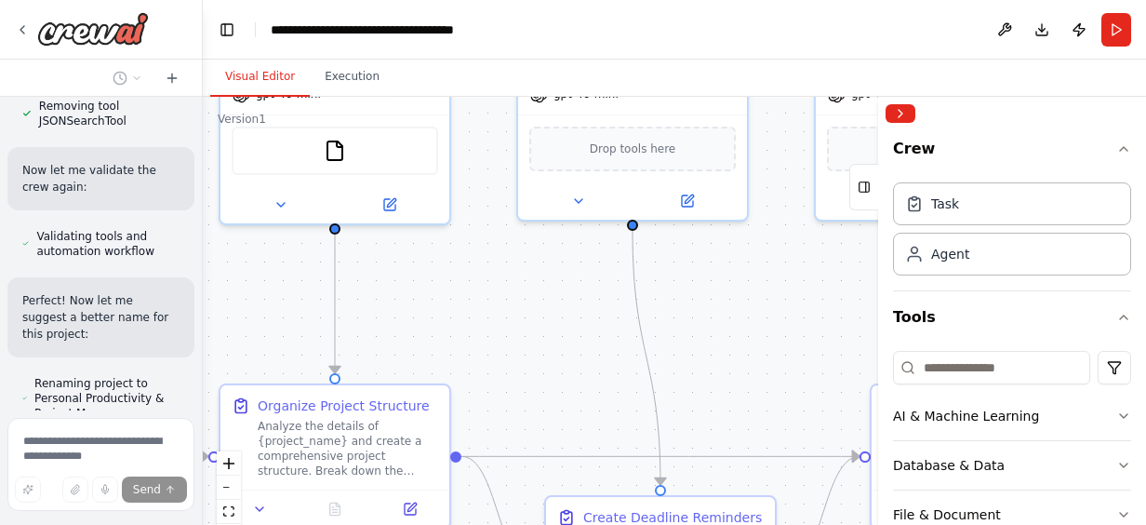
drag, startPoint x: 404, startPoint y: 432, endPoint x: 513, endPoint y: 270, distance: 195.5
click at [513, 270] on div ".deletable-edge-delete-btn { width: 20px; height: 20px; border: 0px solid #ffff…" at bounding box center [674, 329] width 943 height 465
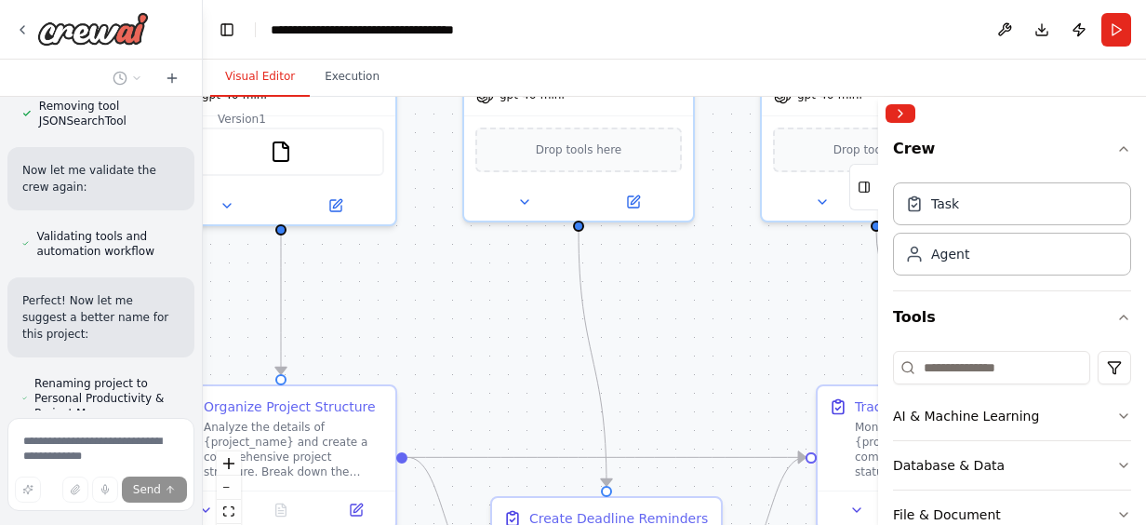
drag, startPoint x: 593, startPoint y: 315, endPoint x: 390, endPoint y: 314, distance: 203.7
click at [390, 314] on div ".deletable-edge-delete-btn { width: 20px; height: 20px; border: 0px solid #ffff…" at bounding box center [674, 329] width 943 height 465
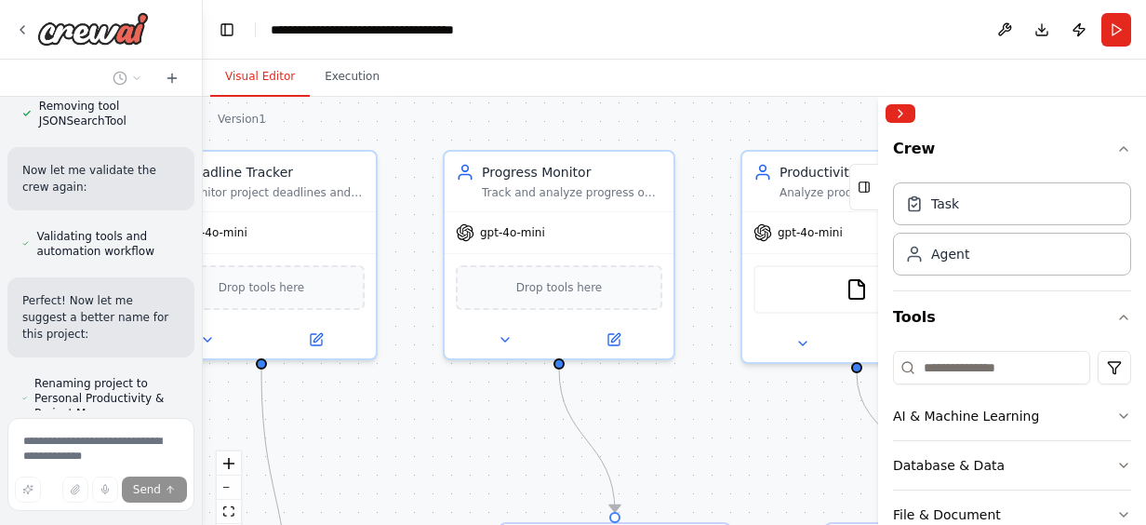
drag
click at [411, 443] on div ".deletable-edge-delete-btn { width: 20px; height: 20px; border: 0px solid #ffff…" at bounding box center [674, 329] width 943 height 465
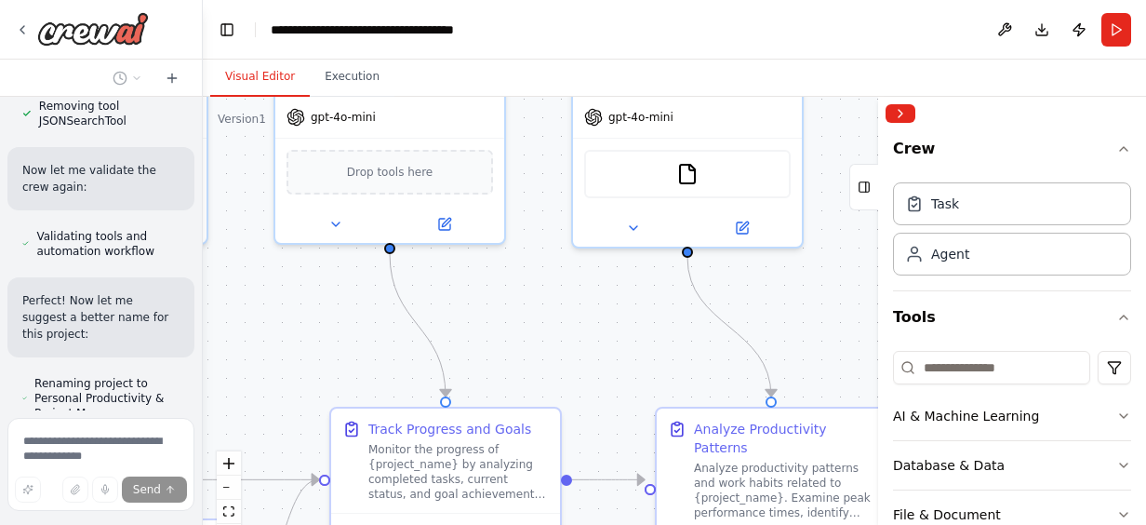
click at [474, 282] on div ".deletable-edge-delete-btn { width: 20px; height: 20px; border: 0px solid #ffff…" at bounding box center [674, 329] width 943 height 465
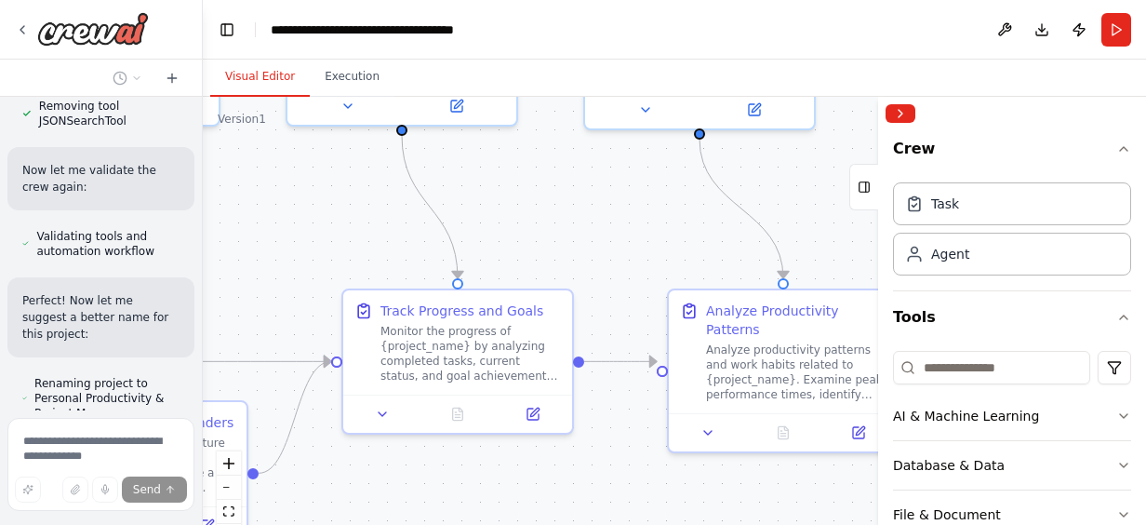
click at [573, 217] on div ".deletable-edge-delete-btn { width: 20px; height: 20px; border: 0px solid #ffff…" at bounding box center [674, 329] width 943 height 465
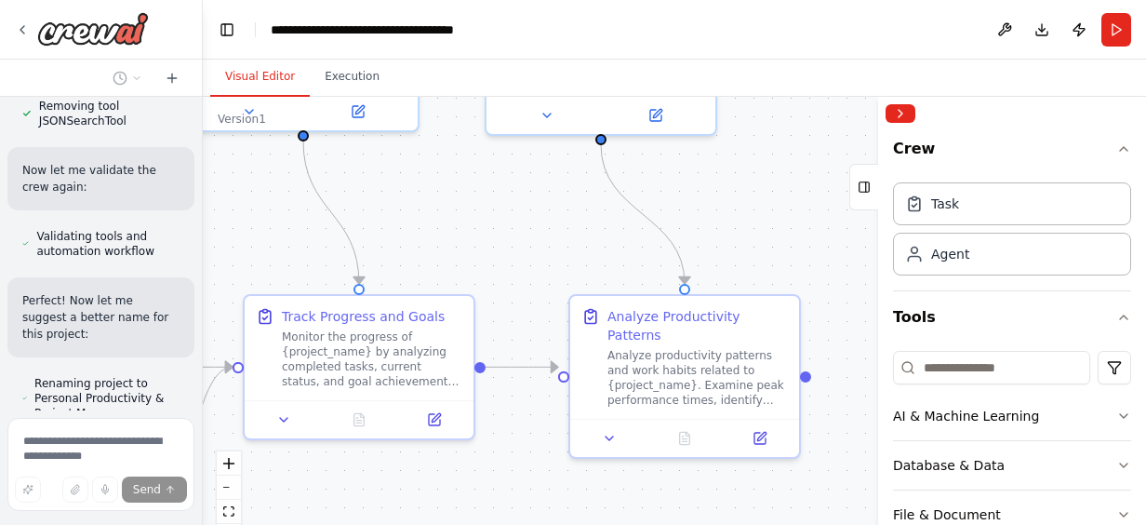
click at [530, 465] on div ".deletable-edge-delete-btn { width: 20px; height: 20px; border: 0px solid #ffff…" at bounding box center [674, 329] width 943 height 465
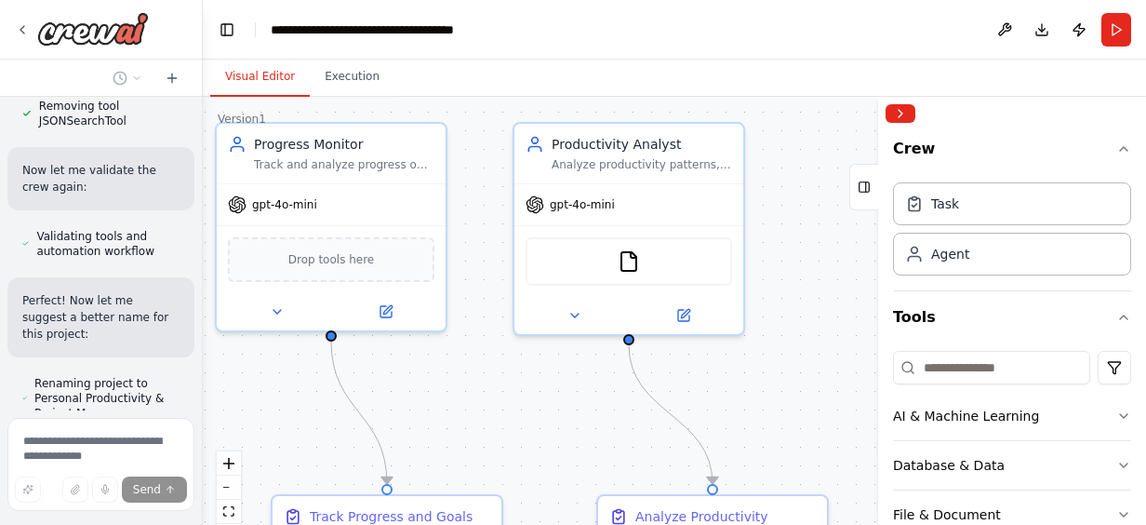
click at [759, 424] on div ".deletable-edge-delete-btn { width: 20px; height: 20px; border: 0px solid #ffff…" at bounding box center [674, 329] width 943 height 465
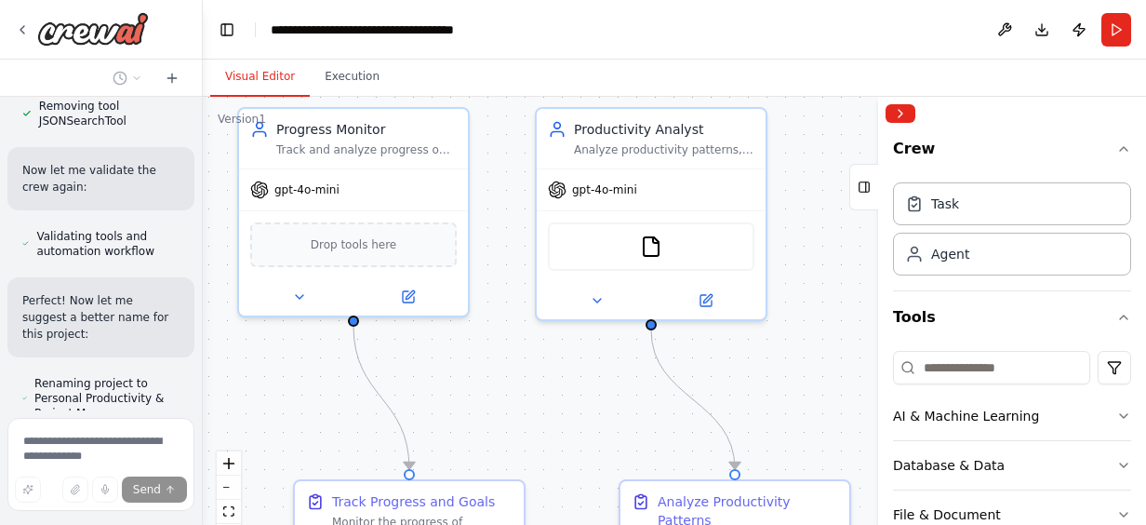
click at [779, 307] on div ".deletable-edge-delete-btn { width: 20px; height: 20px; border: 0px solid #ffff…" at bounding box center [674, 329] width 943 height 465
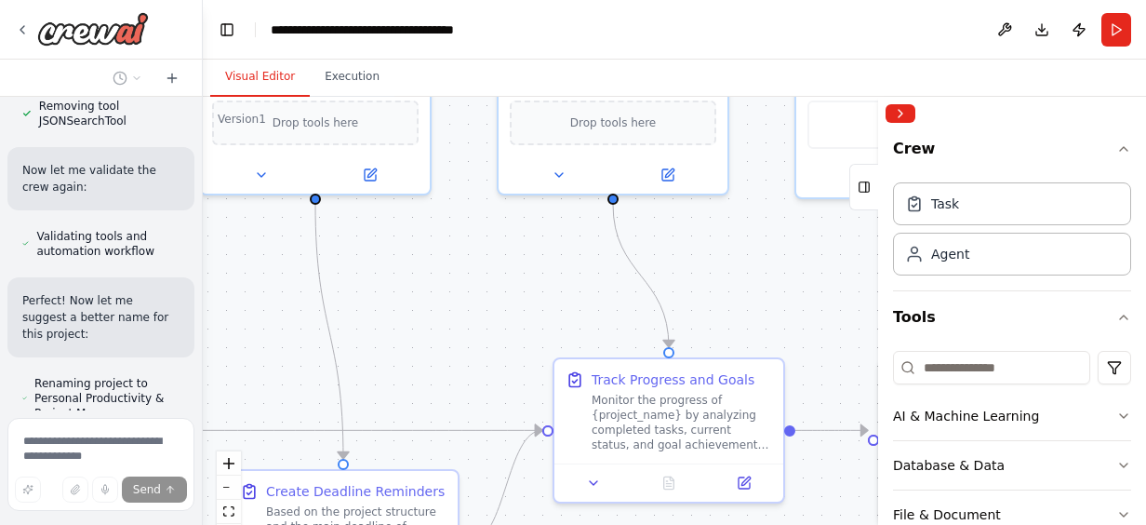
click at [646, 236] on div ".deletable-edge-delete-btn { width: 20px; height: 20px; border: 0px solid #ffff…" at bounding box center [674, 329] width 943 height 465
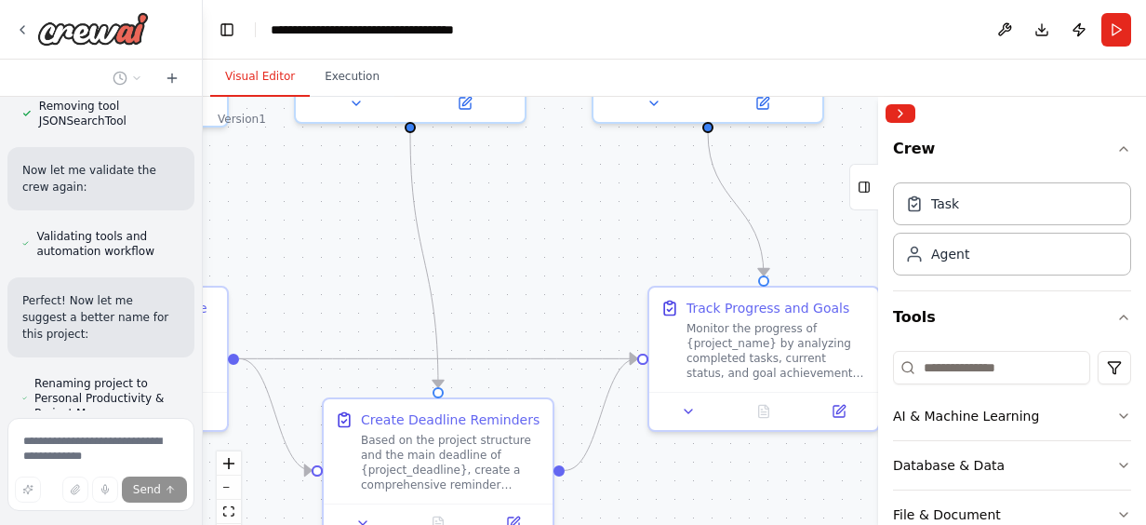
click at [608, 266] on div ".deletable-edge-delete-btn { width: 20px; height: 20px; border: 0px solid #ffff…" at bounding box center [674, 329] width 943 height 465
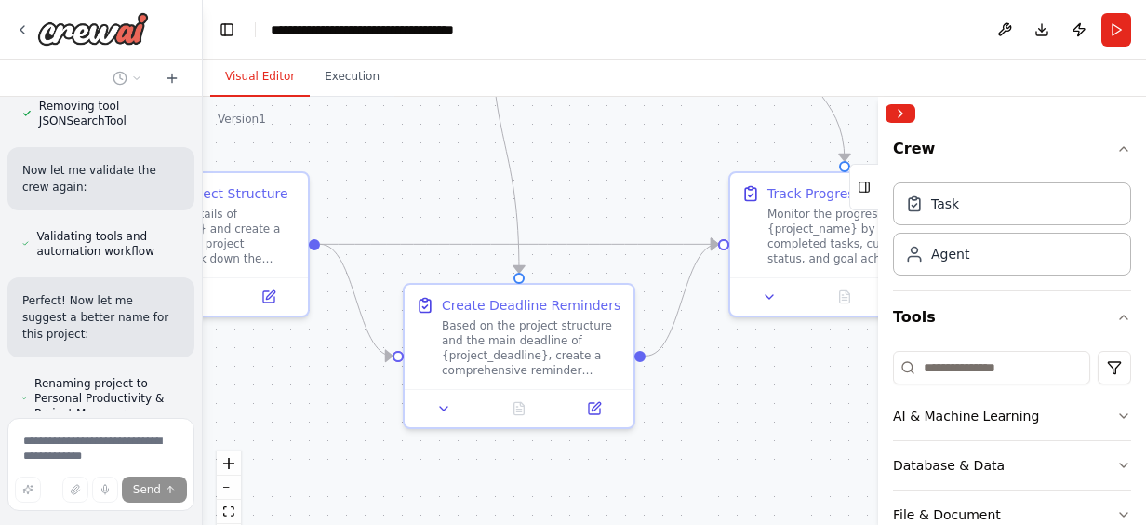
click at [766, 371] on div ".deletable-edge-delete-btn { width: 20px; height: 20px; border: 0px solid #ffff…" at bounding box center [674, 329] width 943 height 465
